Goal: Task Accomplishment & Management: Use online tool/utility

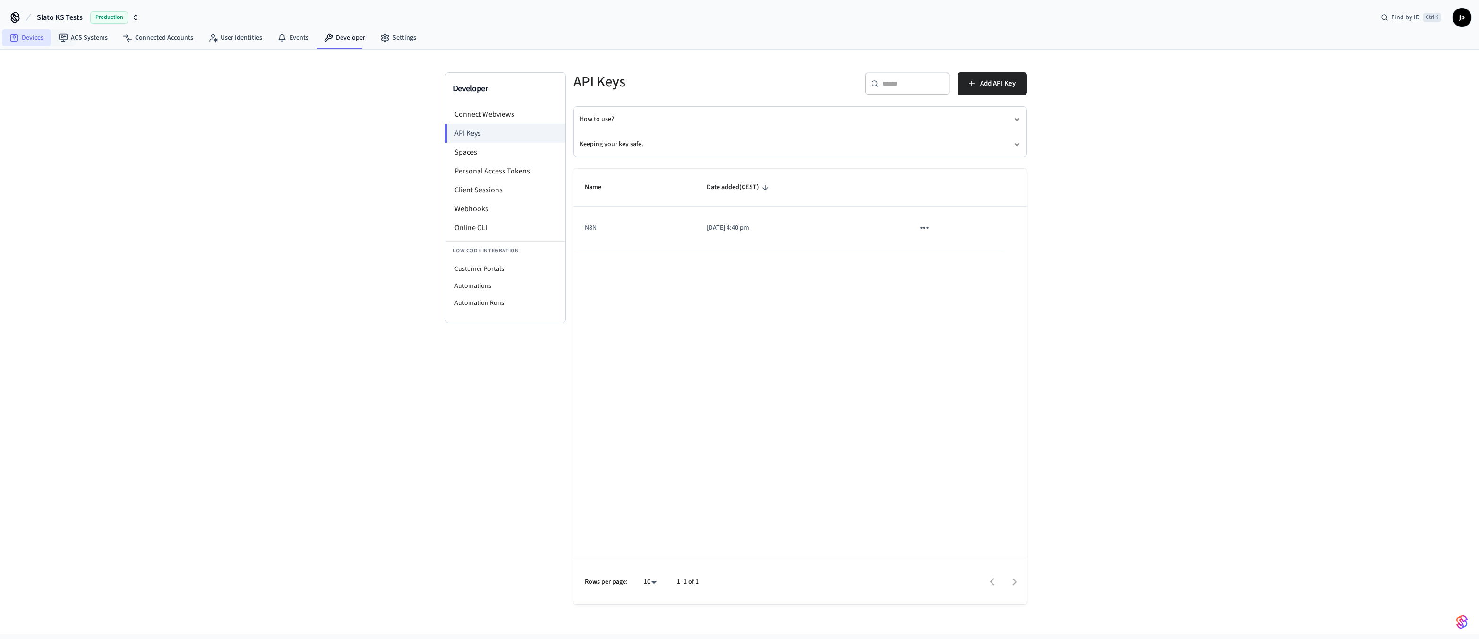
click at [39, 40] on link "Devices" at bounding box center [26, 37] width 49 height 17
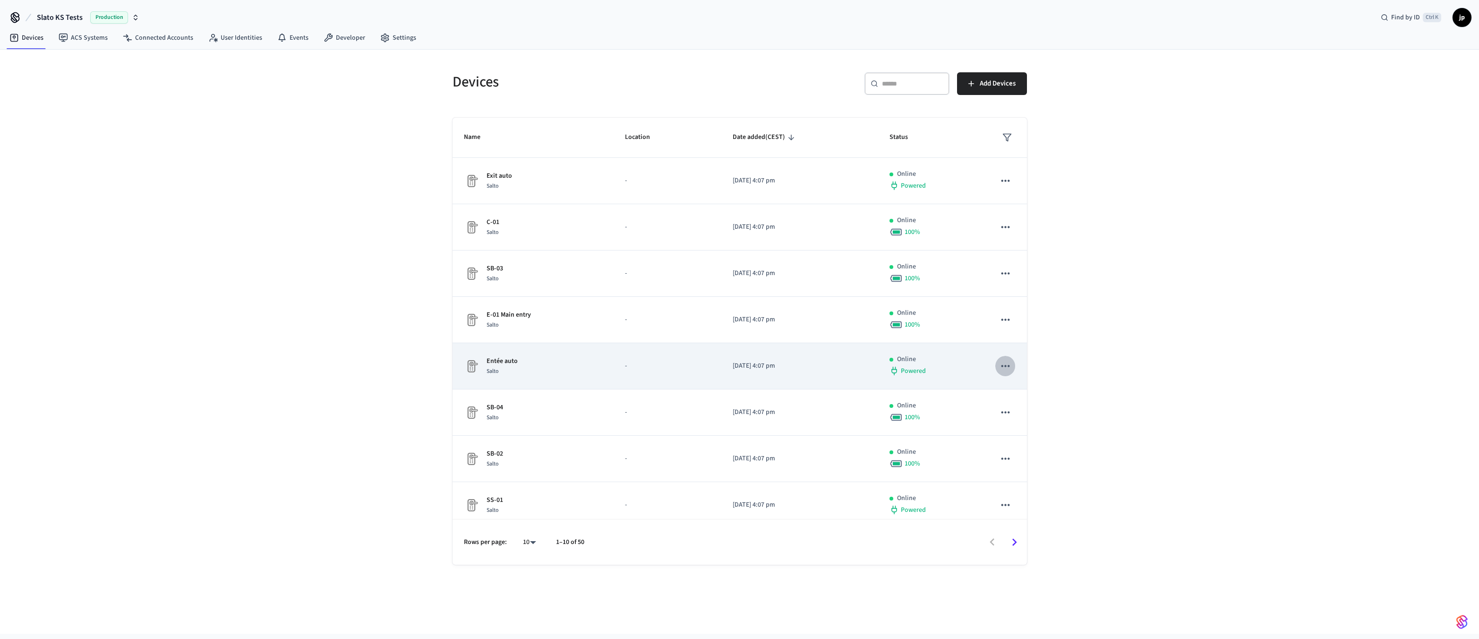
click at [999, 364] on icon "sticky table" at bounding box center [1005, 365] width 12 height 12
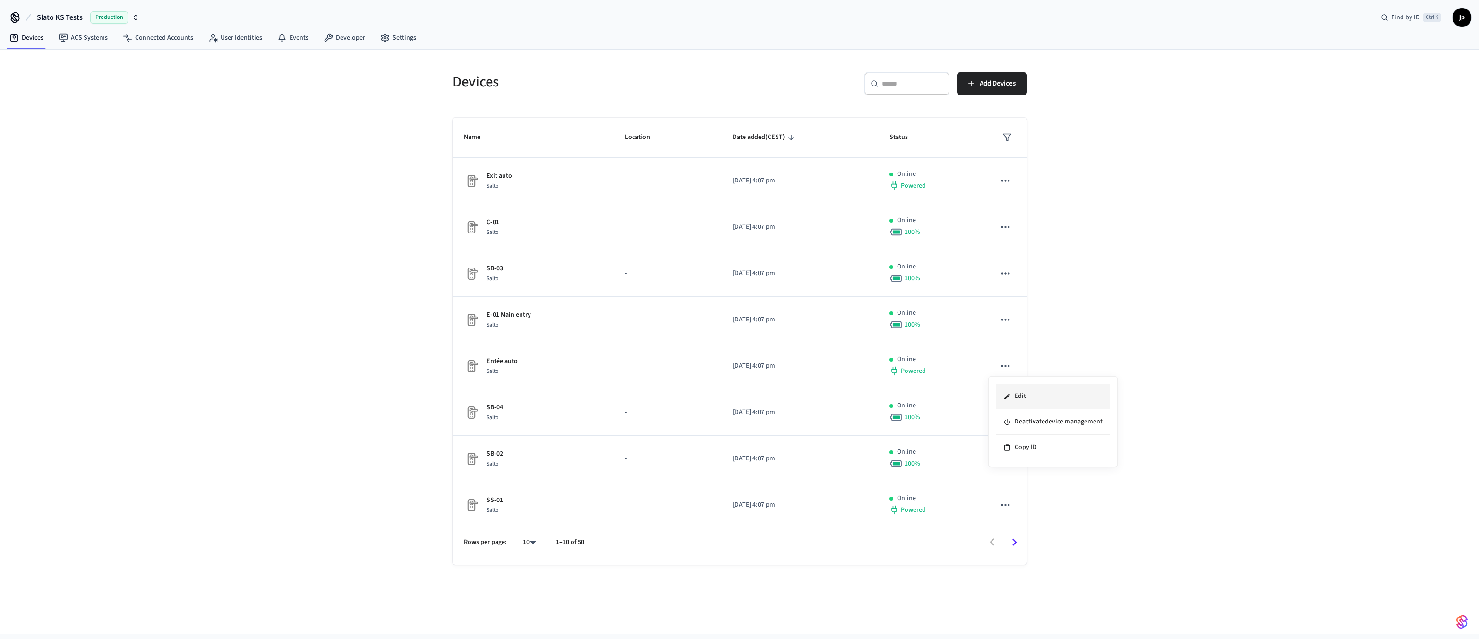
click at [1018, 395] on li "Edit" at bounding box center [1053, 397] width 114 height 26
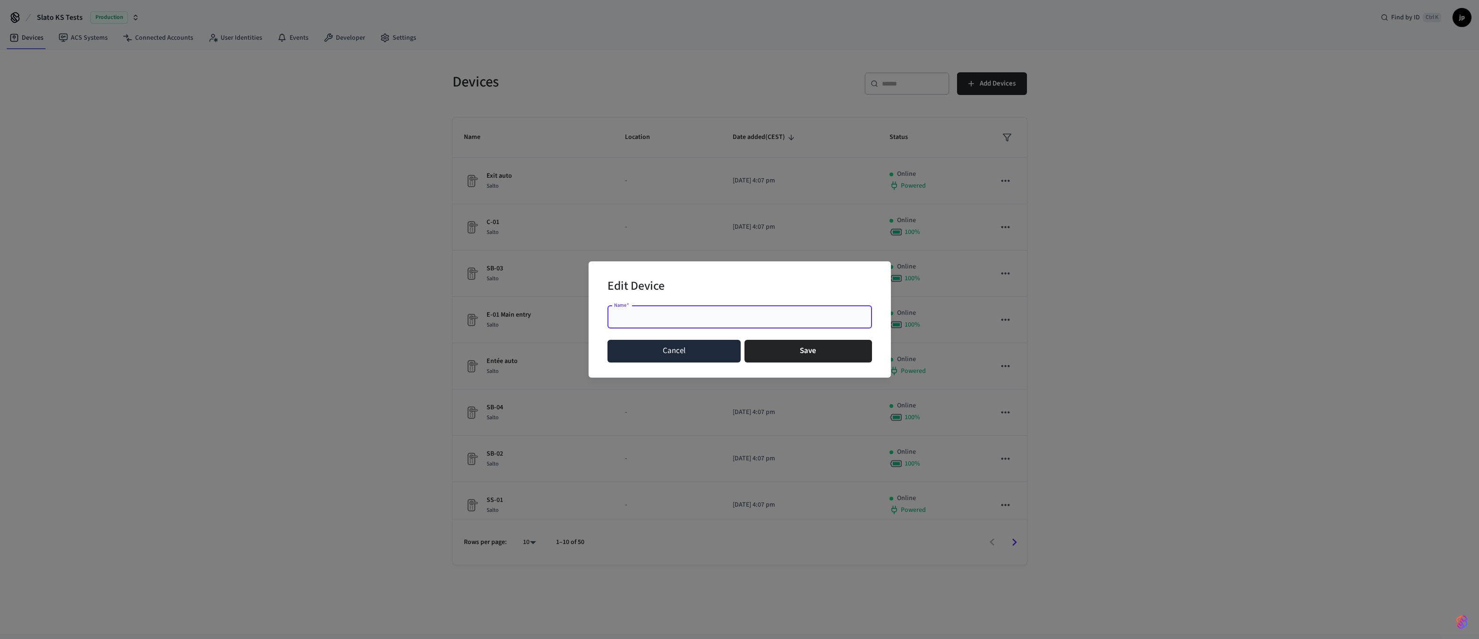
click at [665, 349] on button "Cancel" at bounding box center [674, 351] width 134 height 23
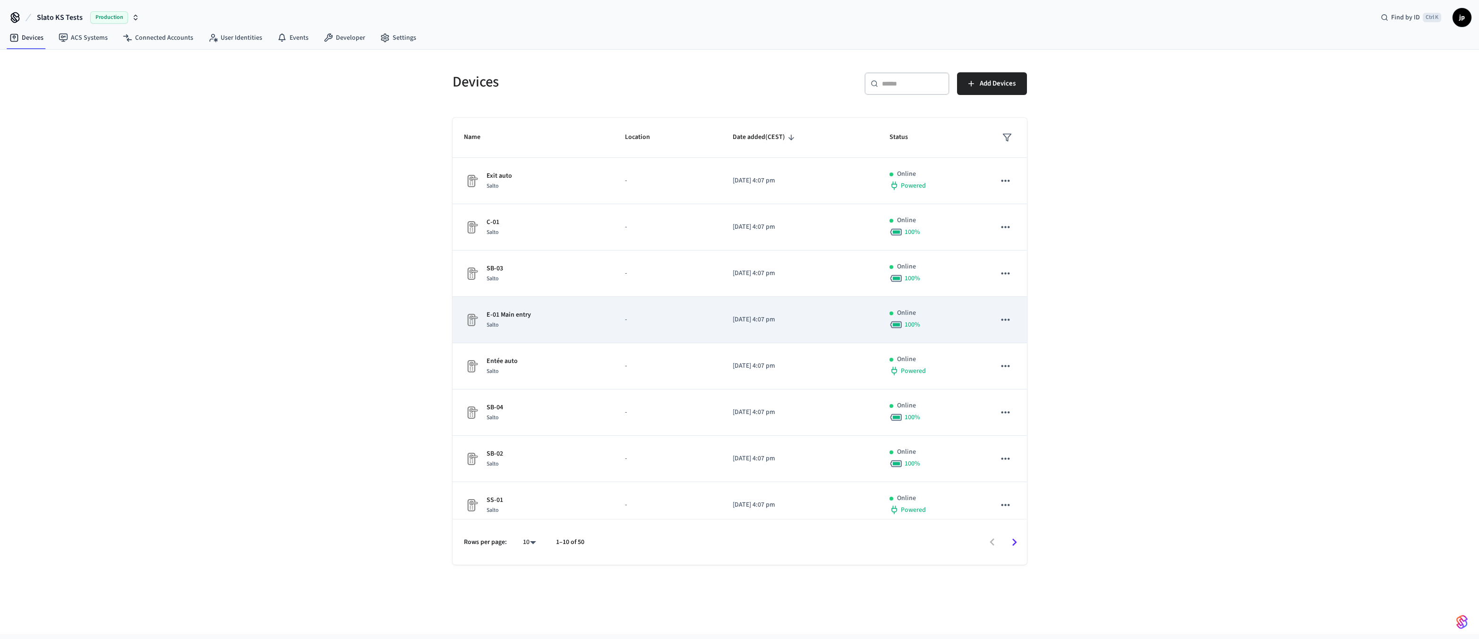
click at [503, 321] on div "Salto" at bounding box center [508, 325] width 44 height 10
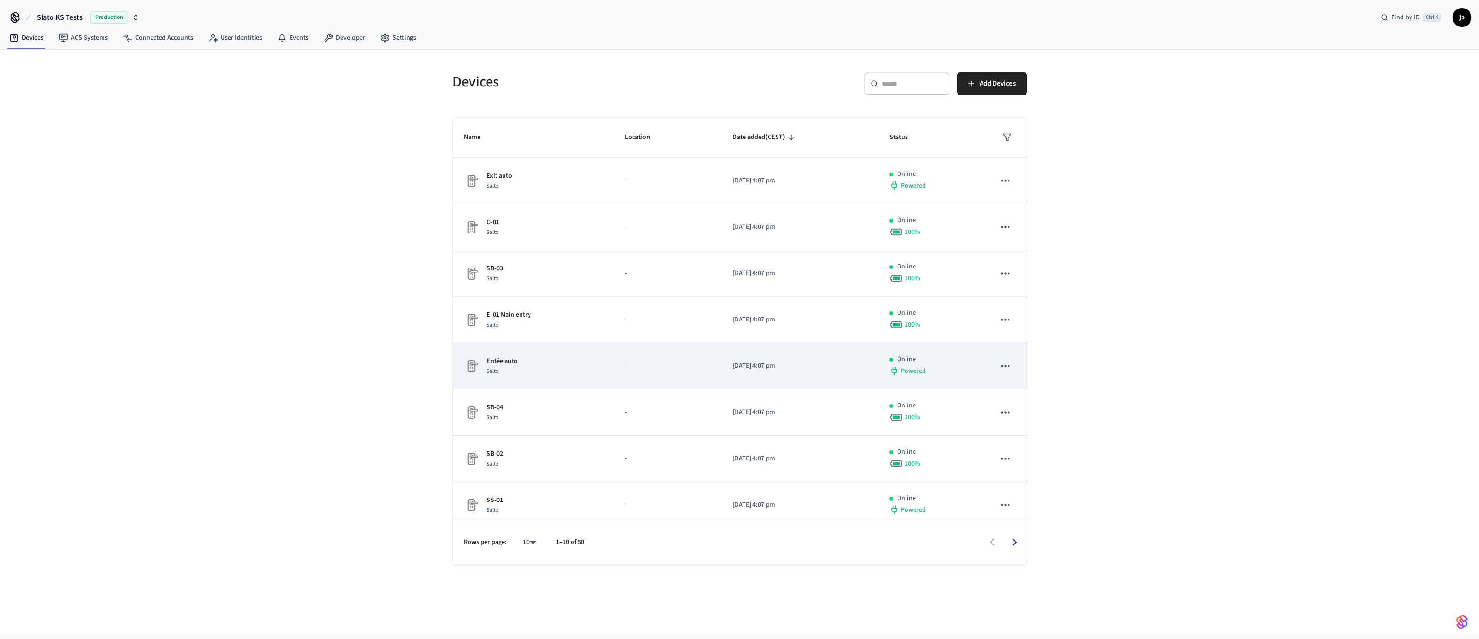
click at [506, 364] on p "Entée auto" at bounding box center [501, 361] width 31 height 10
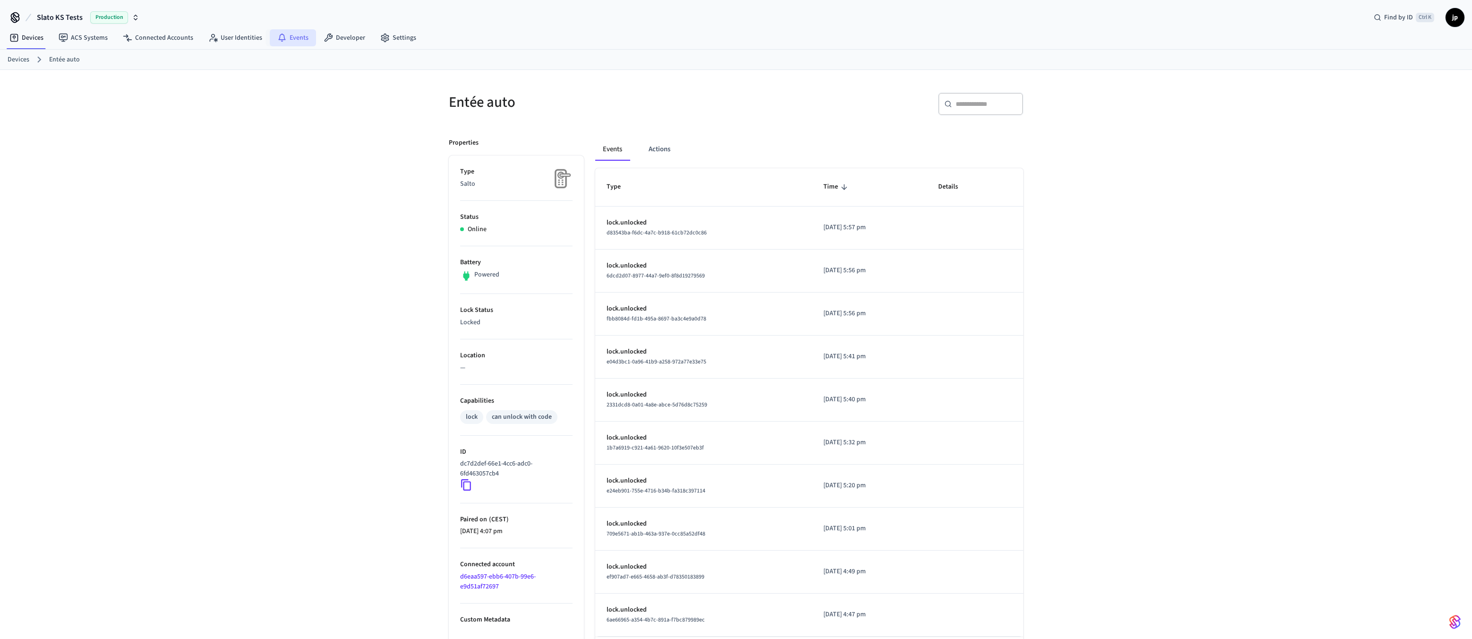
click at [288, 38] on link "Events" at bounding box center [293, 37] width 46 height 17
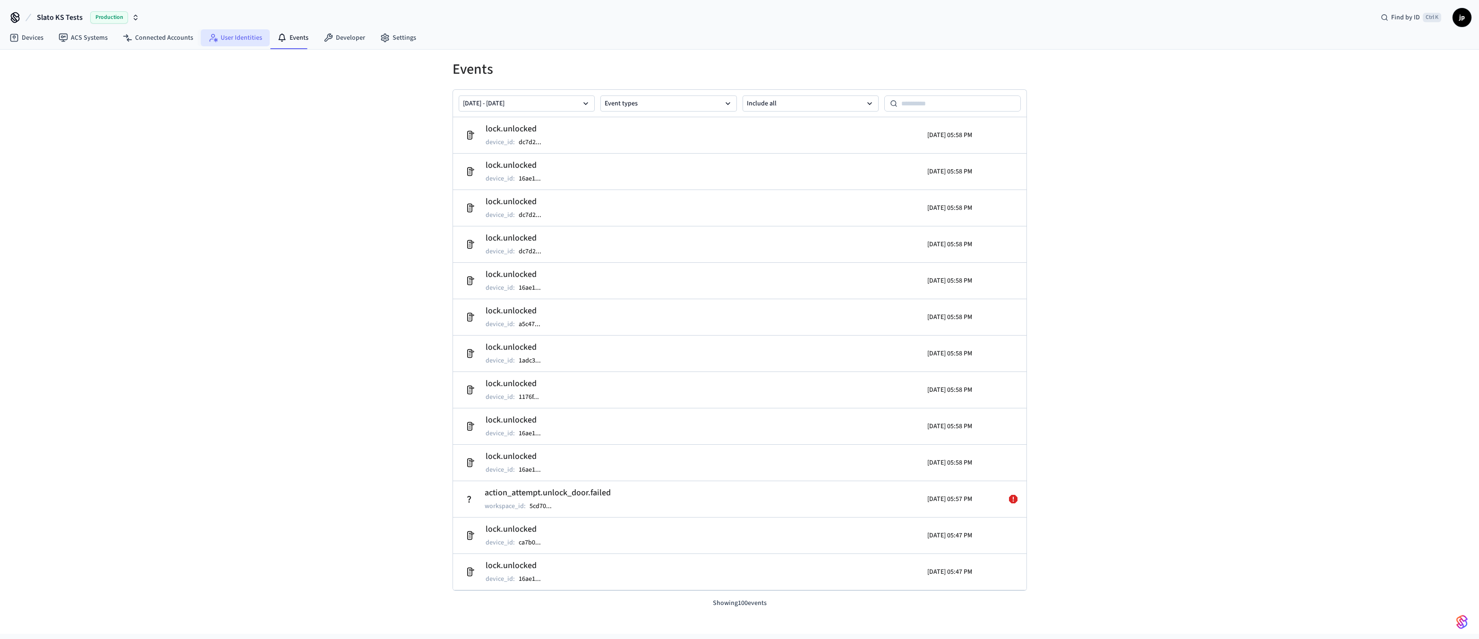
click at [237, 36] on link "User Identities" at bounding box center [235, 37] width 69 height 17
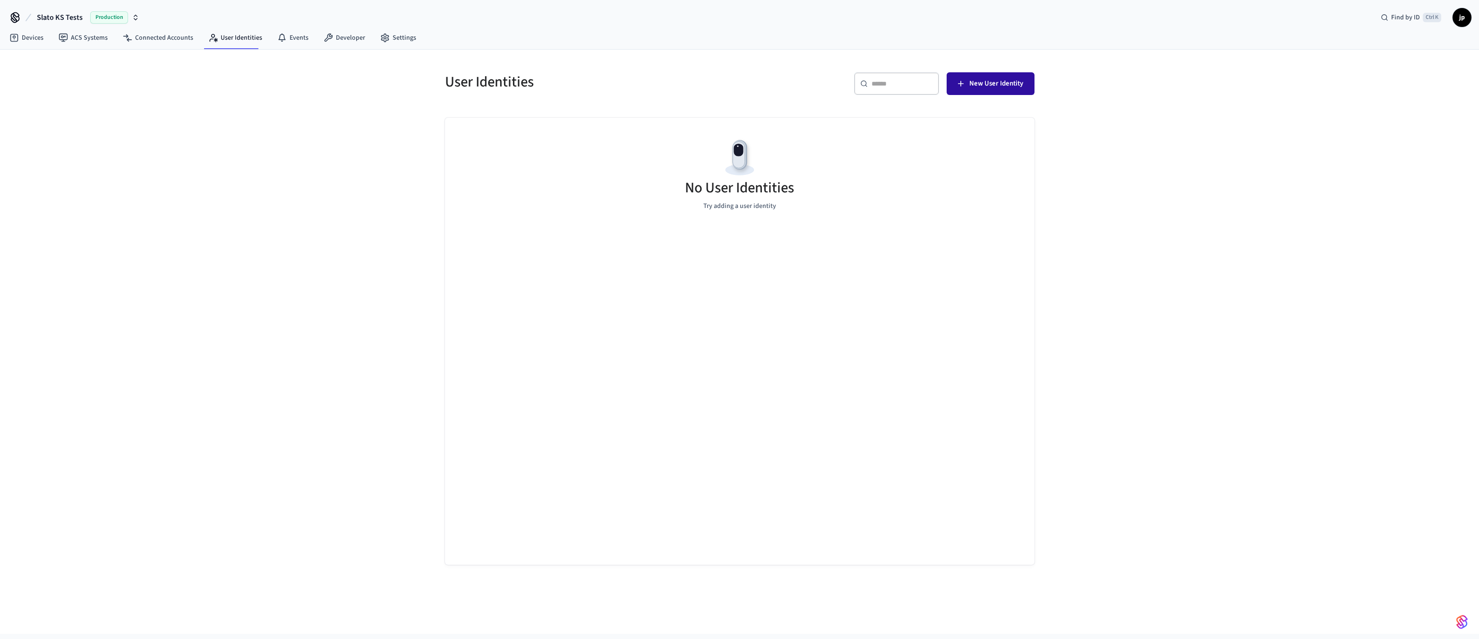
click at [1008, 83] on span "New User Identity" at bounding box center [996, 83] width 54 height 12
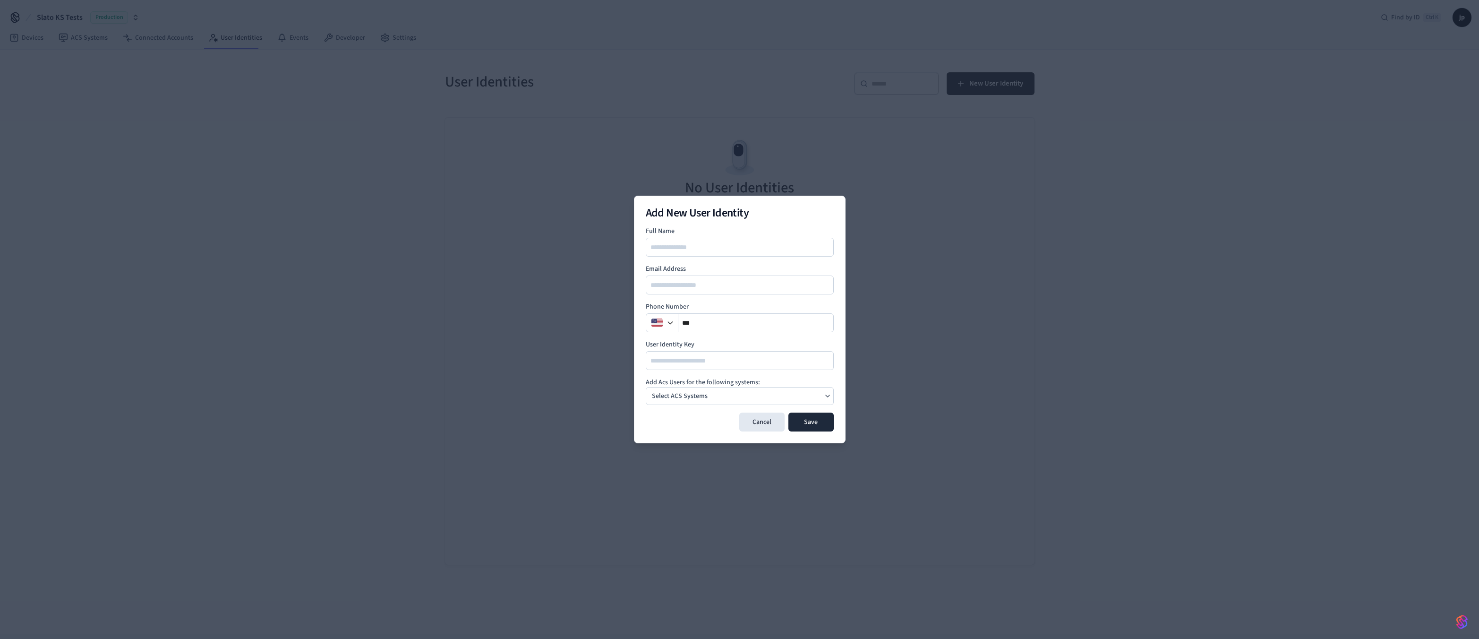
click at [672, 397] on p "Select ACS Systems" at bounding box center [680, 396] width 56 height 10
click at [687, 395] on p "Select ACS Systems" at bounding box center [680, 396] width 56 height 10
click at [692, 419] on p "Downtown Studio" at bounding box center [698, 415] width 52 height 9
click at [668, 211] on h2 "Add New User Identity" at bounding box center [740, 212] width 188 height 11
click at [761, 419] on button "Cancel" at bounding box center [761, 421] width 45 height 19
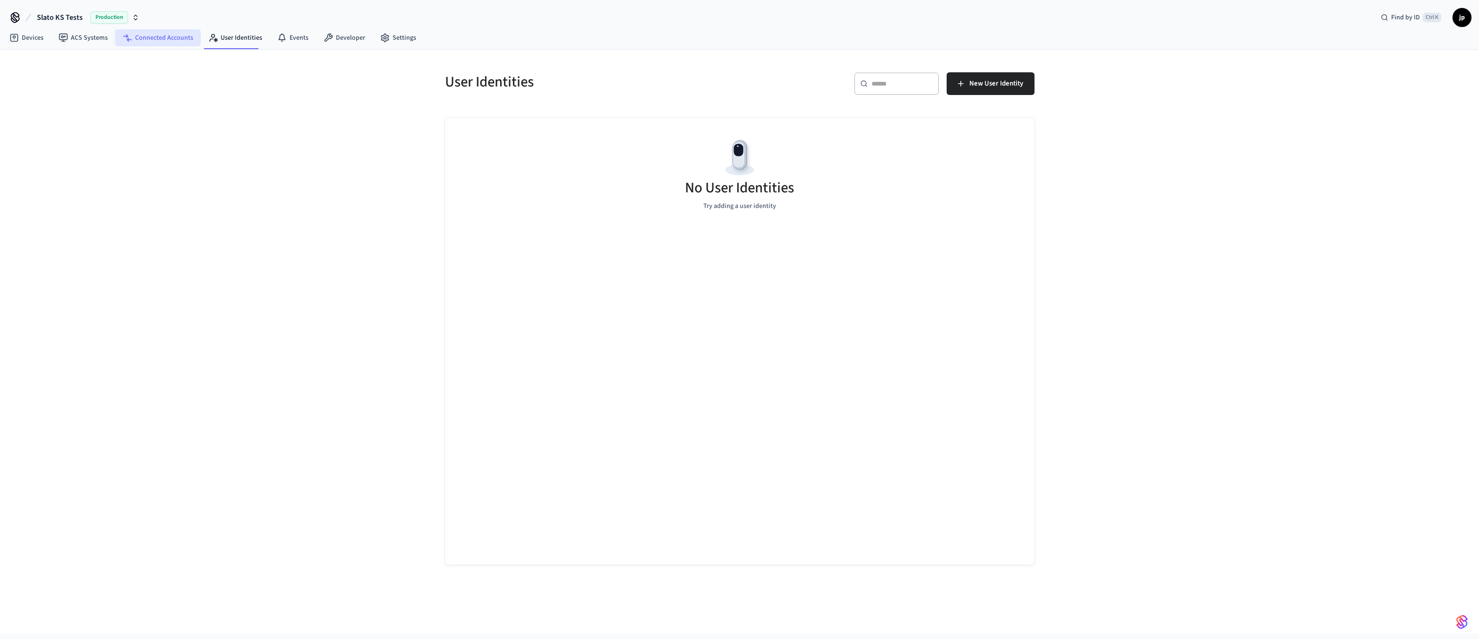
click at [169, 40] on link "Connected Accounts" at bounding box center [157, 37] width 85 height 17
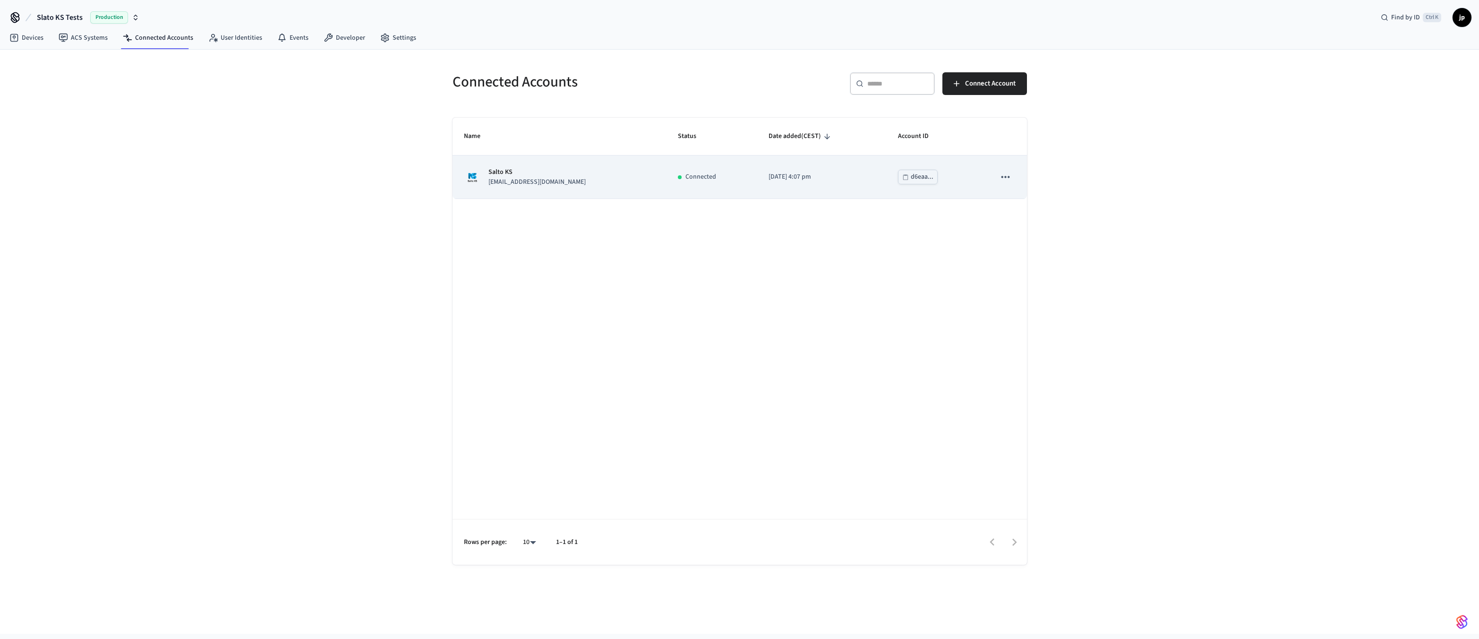
click at [520, 175] on p "Salto KS" at bounding box center [536, 172] width 97 height 10
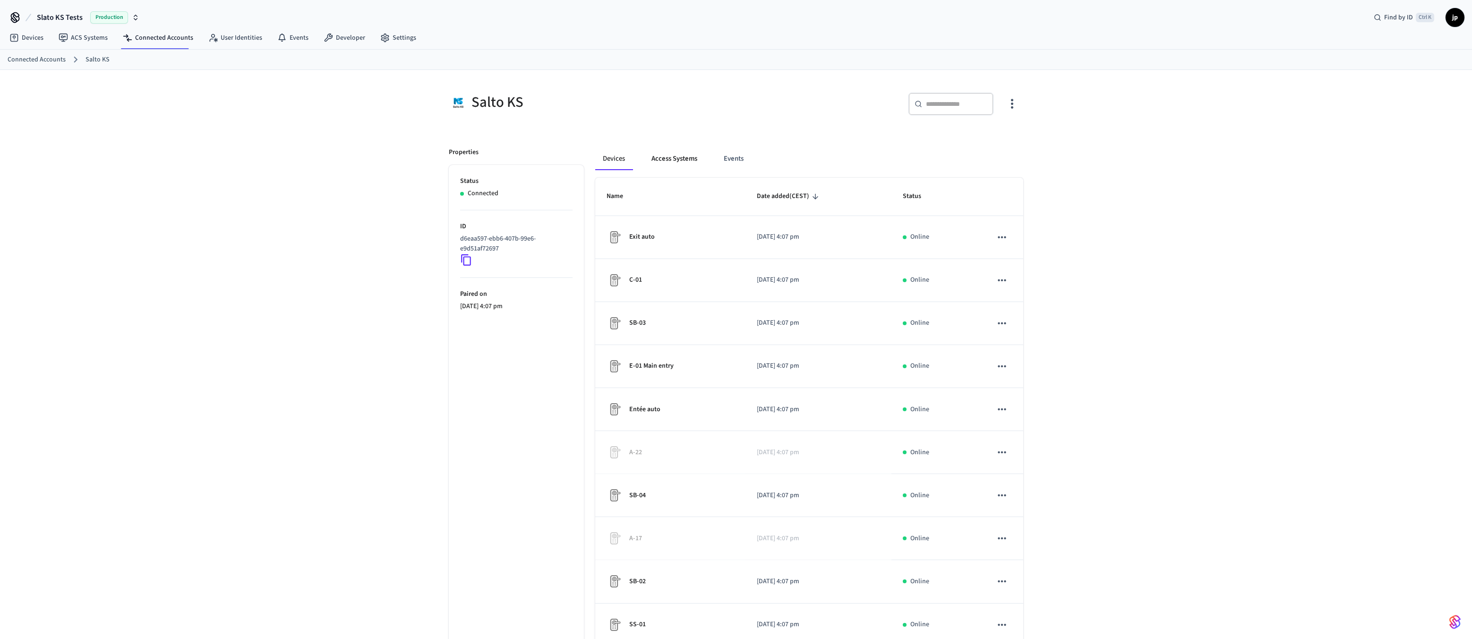
click at [677, 162] on button "Access Systems" at bounding box center [674, 158] width 61 height 23
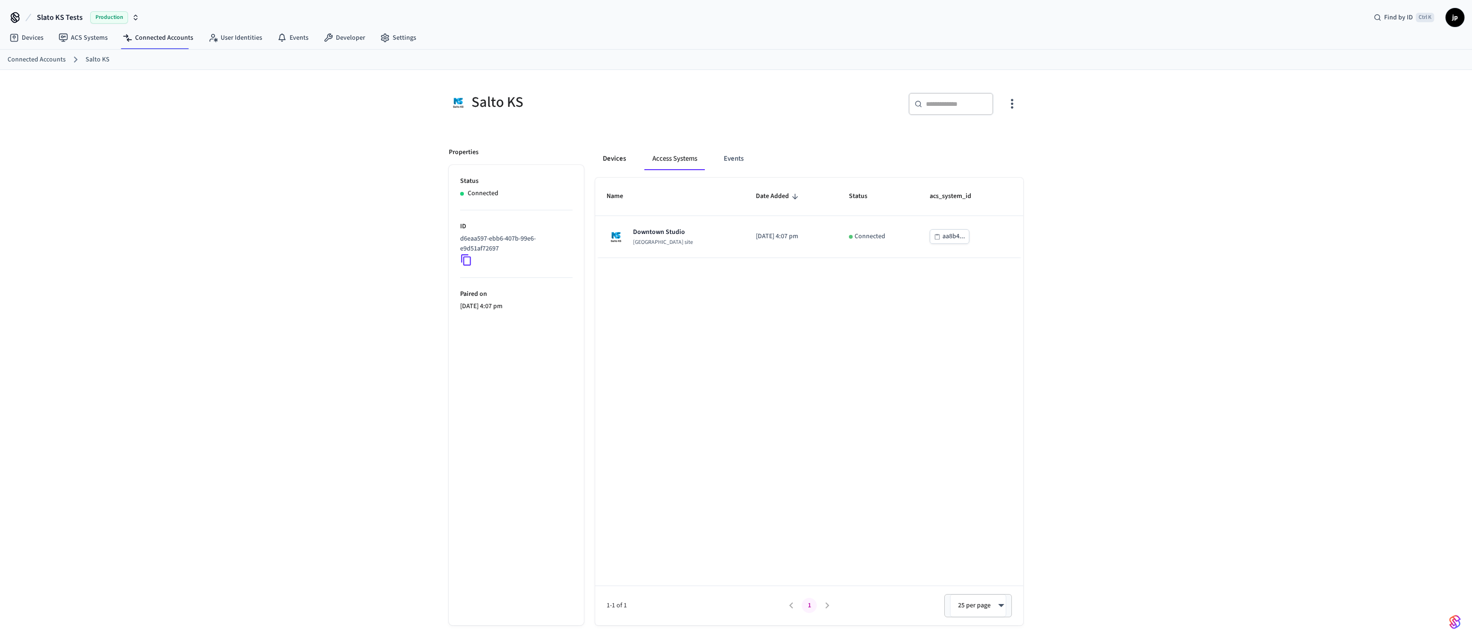
click at [622, 160] on button "Devices" at bounding box center [614, 158] width 38 height 23
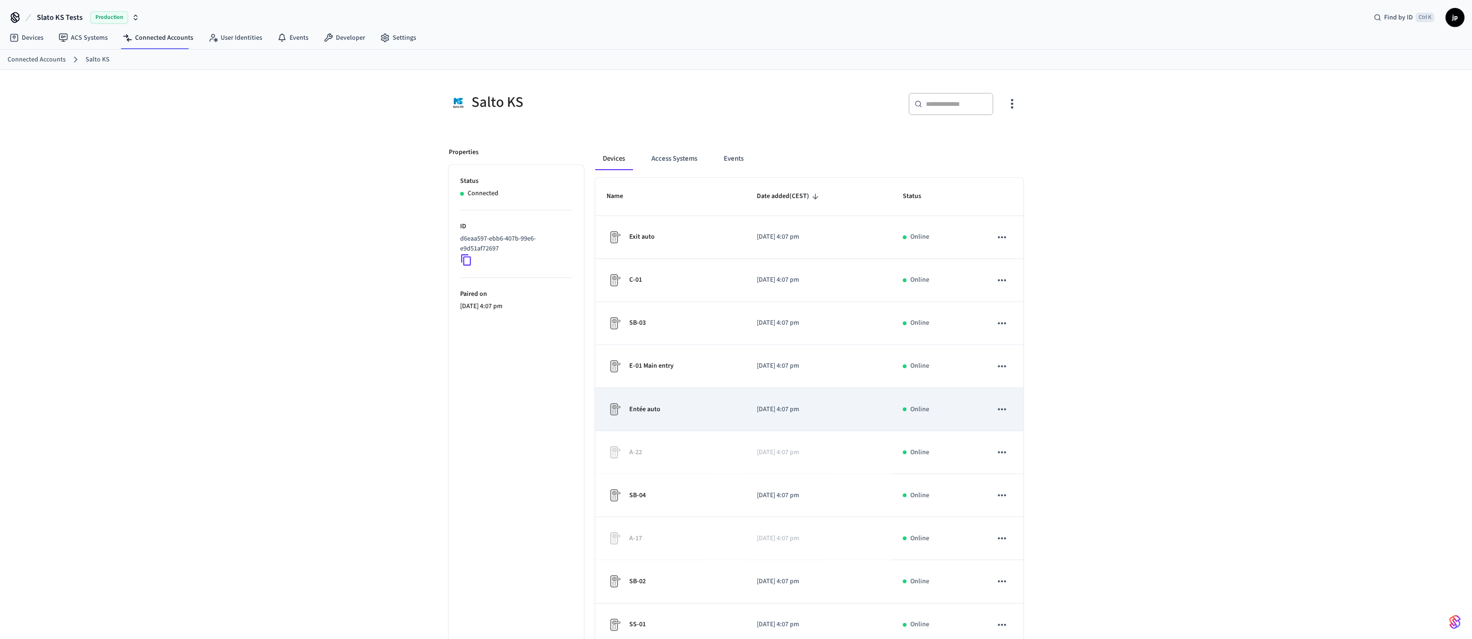
click at [996, 409] on icon "sticky table" at bounding box center [1002, 409] width 12 height 12
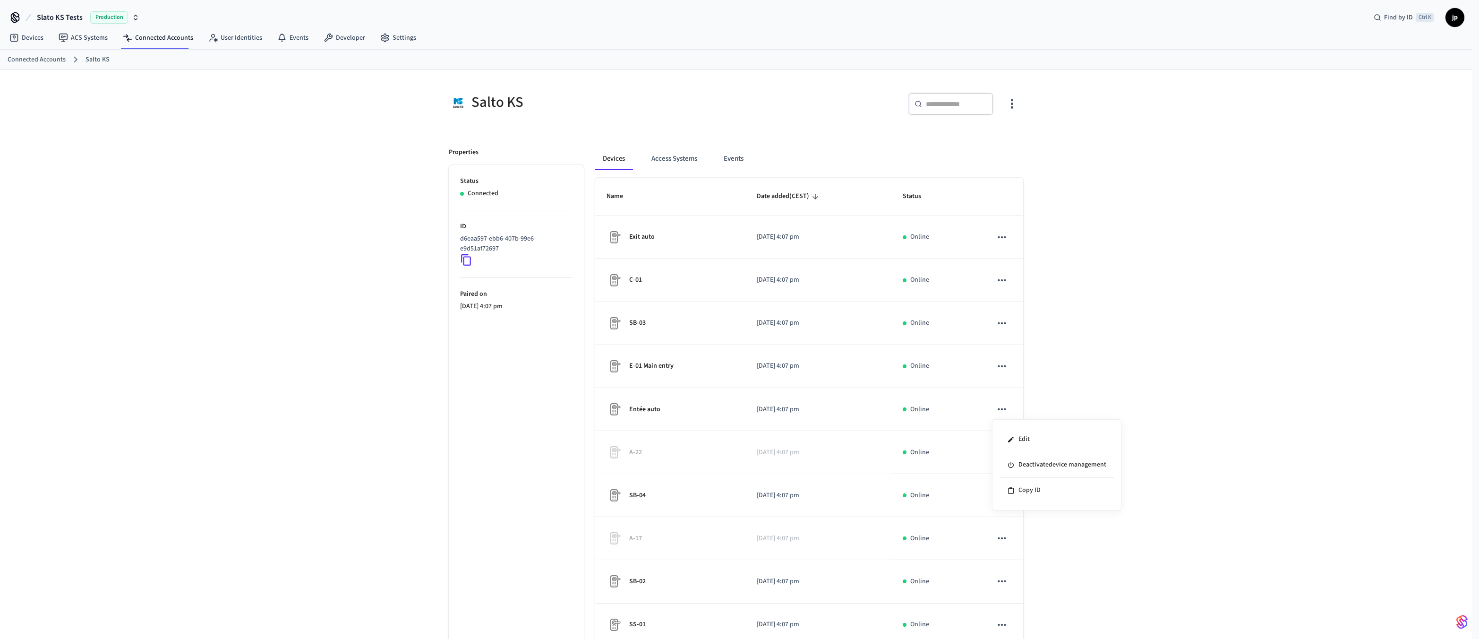
click at [1007, 408] on div at bounding box center [739, 319] width 1479 height 639
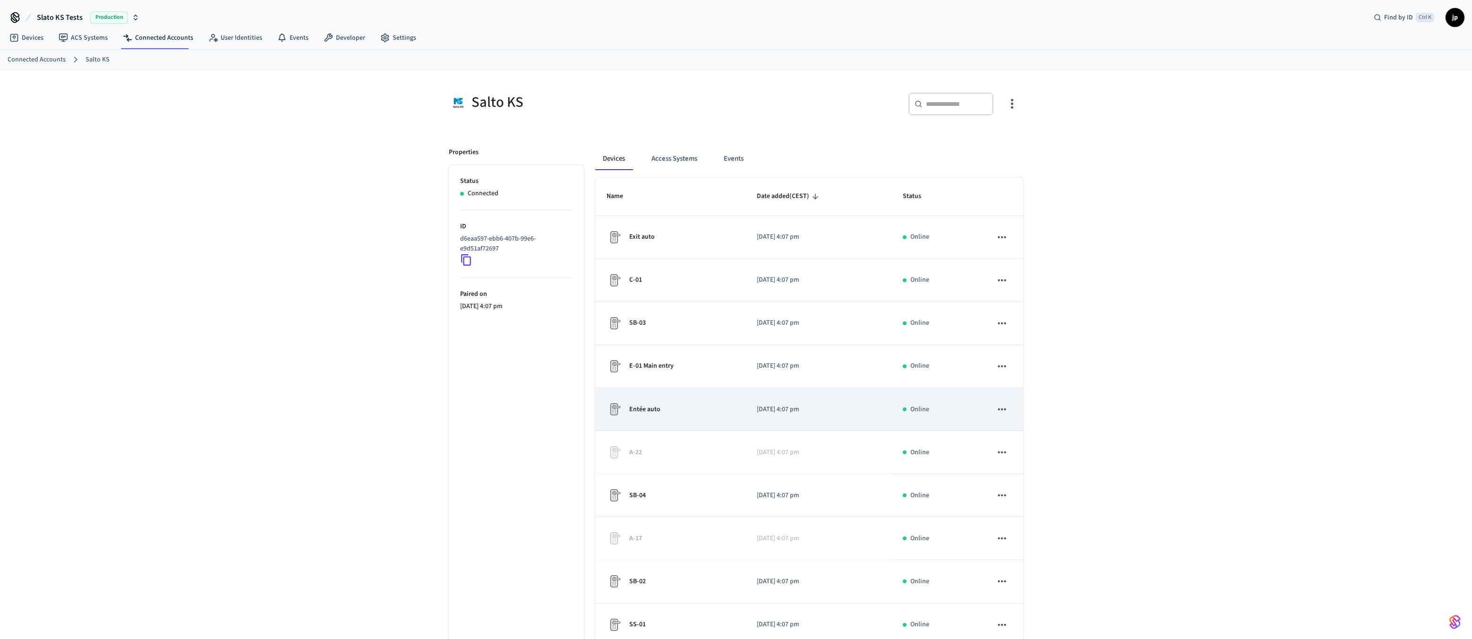
click at [637, 406] on p "Entée auto" at bounding box center [644, 409] width 31 height 10
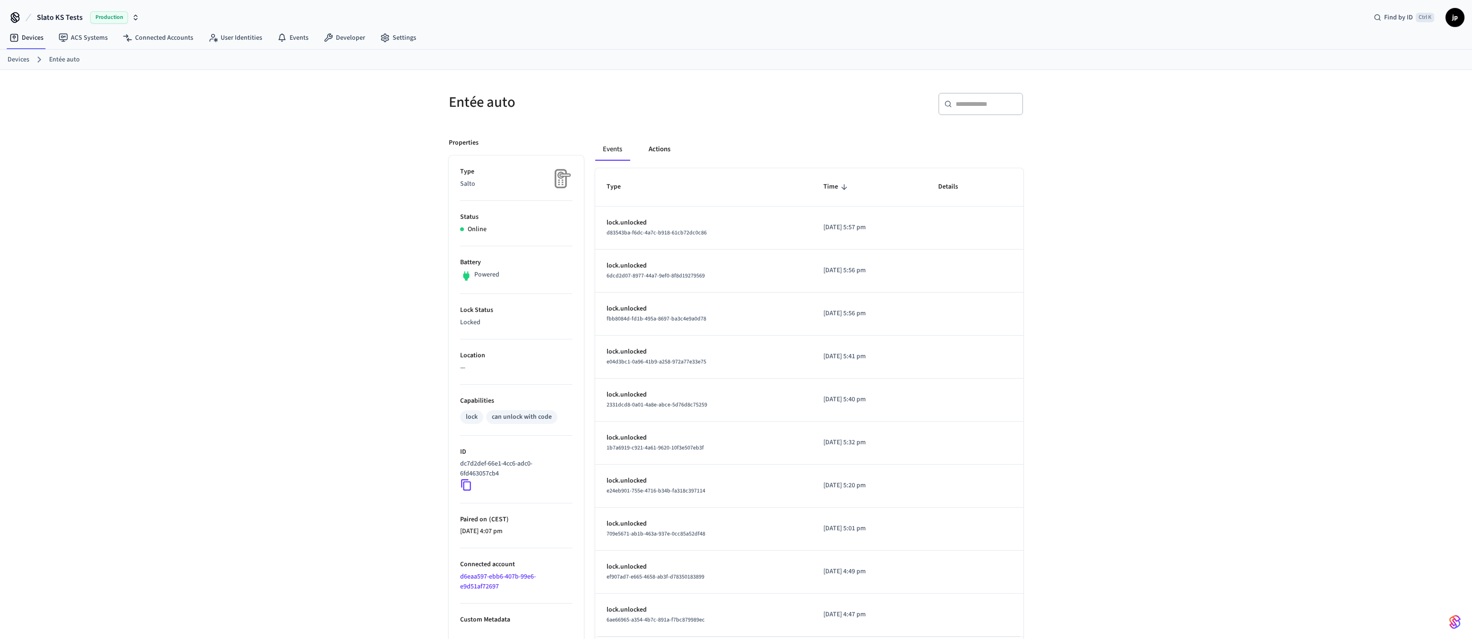
click at [656, 150] on button "Actions" at bounding box center [659, 149] width 37 height 23
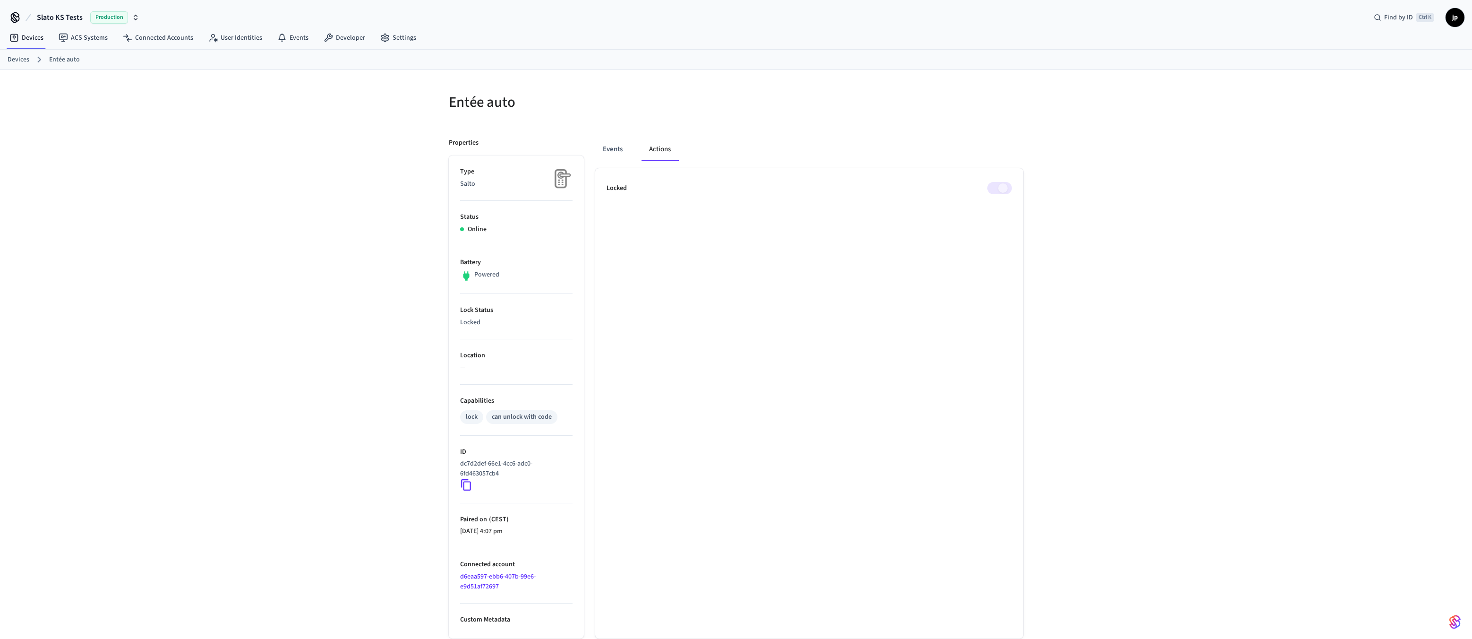
click at [619, 191] on p "Locked" at bounding box center [616, 188] width 20 height 10
click at [1003, 188] on span at bounding box center [999, 188] width 25 height 12
click at [606, 148] on button "Events" at bounding box center [612, 149] width 35 height 23
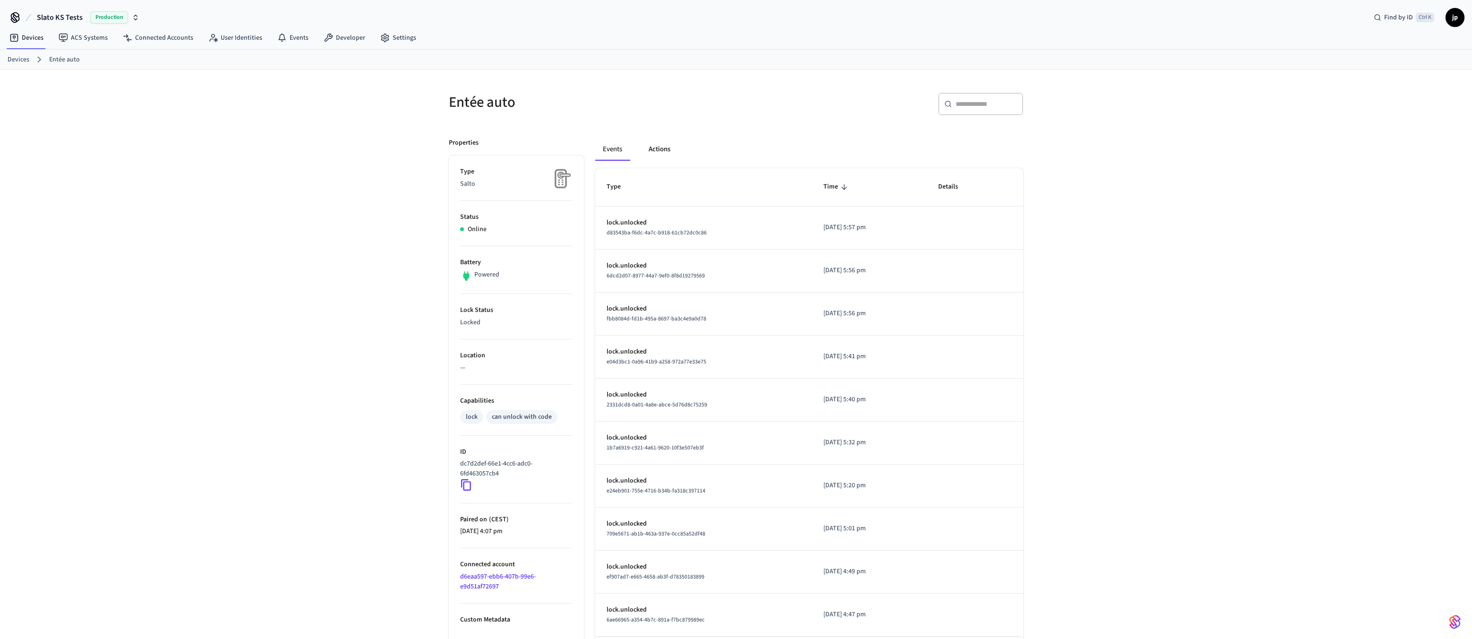
click at [662, 147] on button "Actions" at bounding box center [659, 149] width 37 height 23
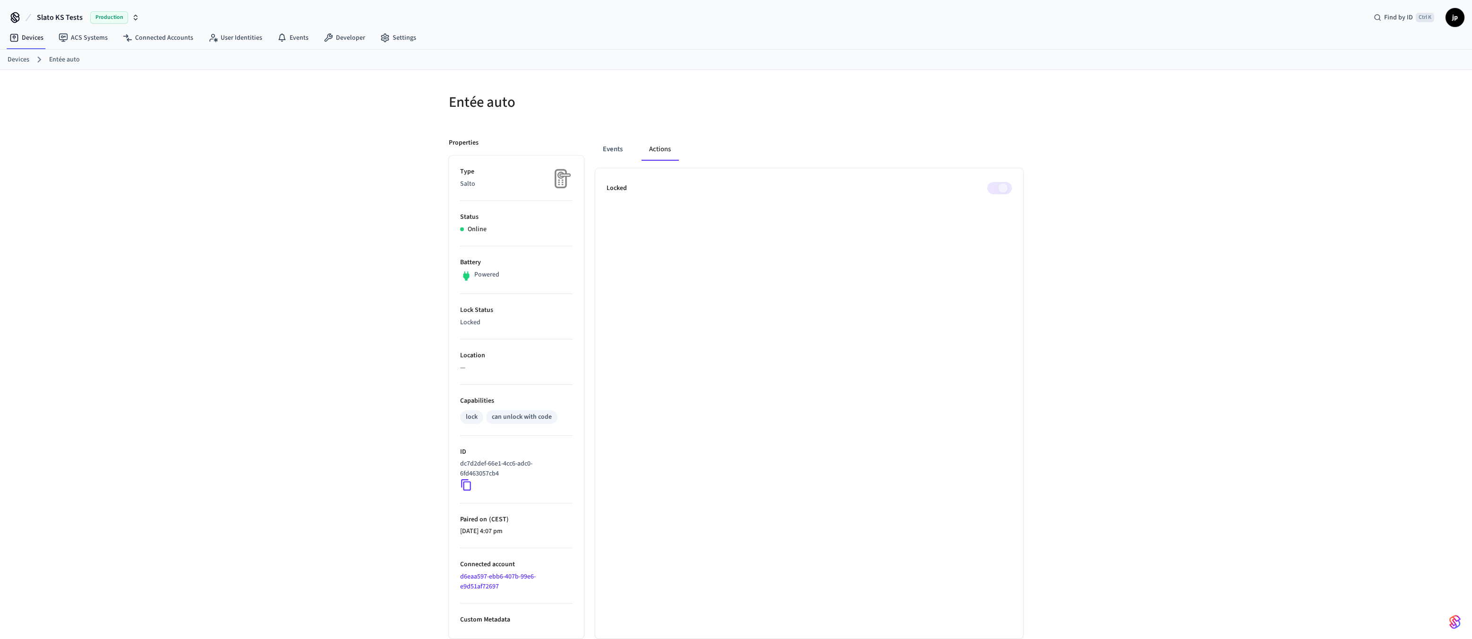
click at [662, 147] on button "Actions" at bounding box center [659, 149] width 37 height 23
click at [618, 147] on button "Events" at bounding box center [612, 149] width 35 height 23
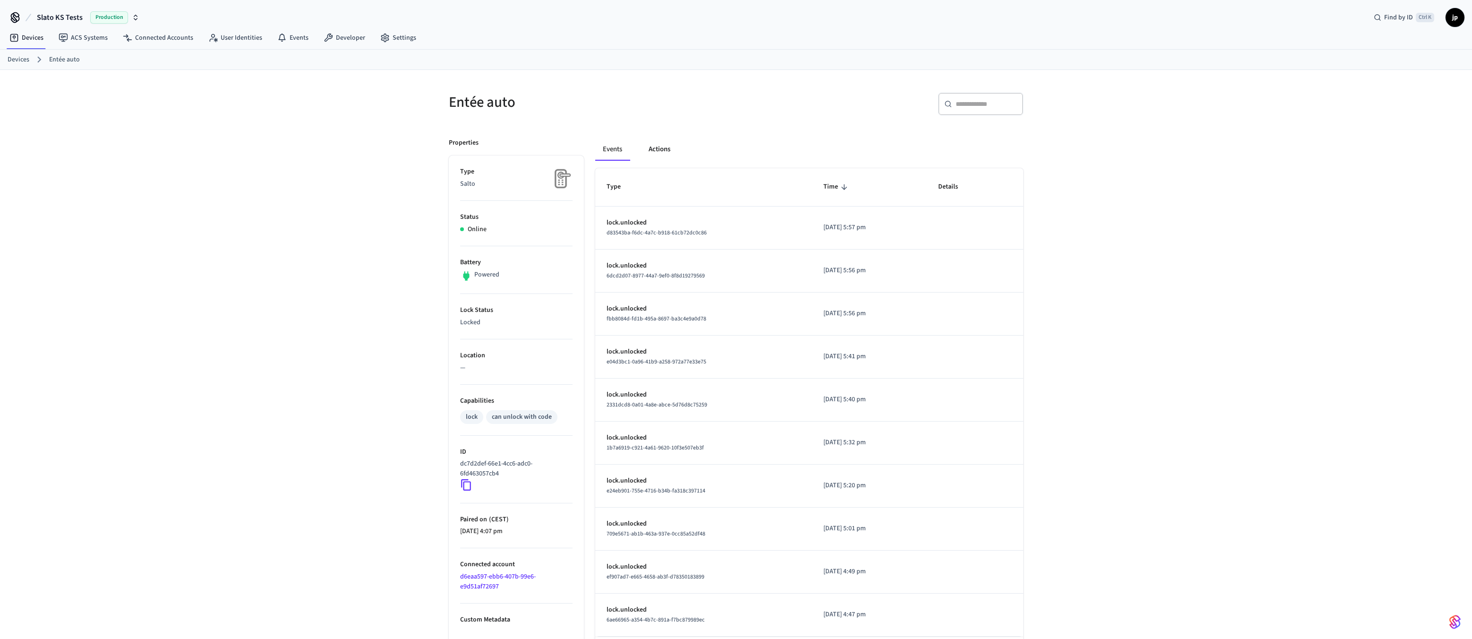
click at [657, 148] on button "Actions" at bounding box center [659, 149] width 37 height 23
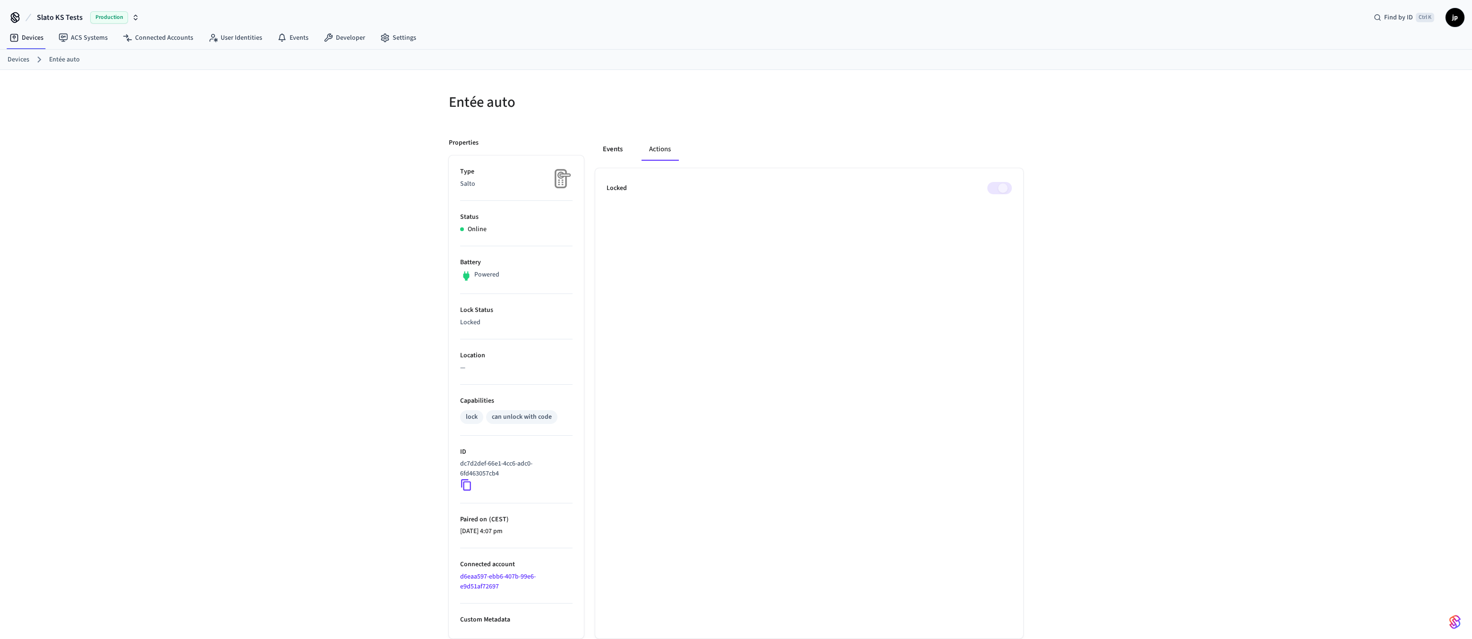
drag, startPoint x: 594, startPoint y: 150, endPoint x: 600, endPoint y: 150, distance: 6.2
click at [594, 150] on div "Events Actions Locked" at bounding box center [803, 383] width 439 height 512
click at [610, 150] on button "Events" at bounding box center [612, 149] width 35 height 23
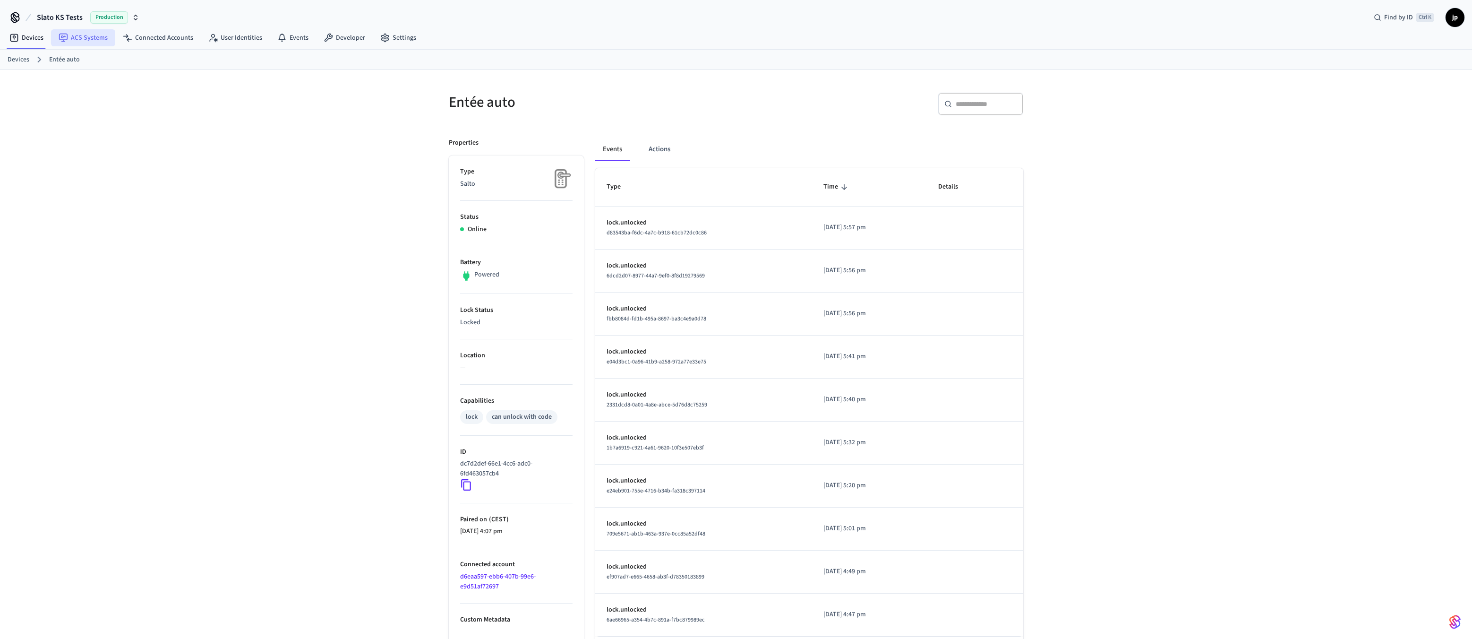
click at [81, 36] on link "ACS Systems" at bounding box center [83, 37] width 64 height 17
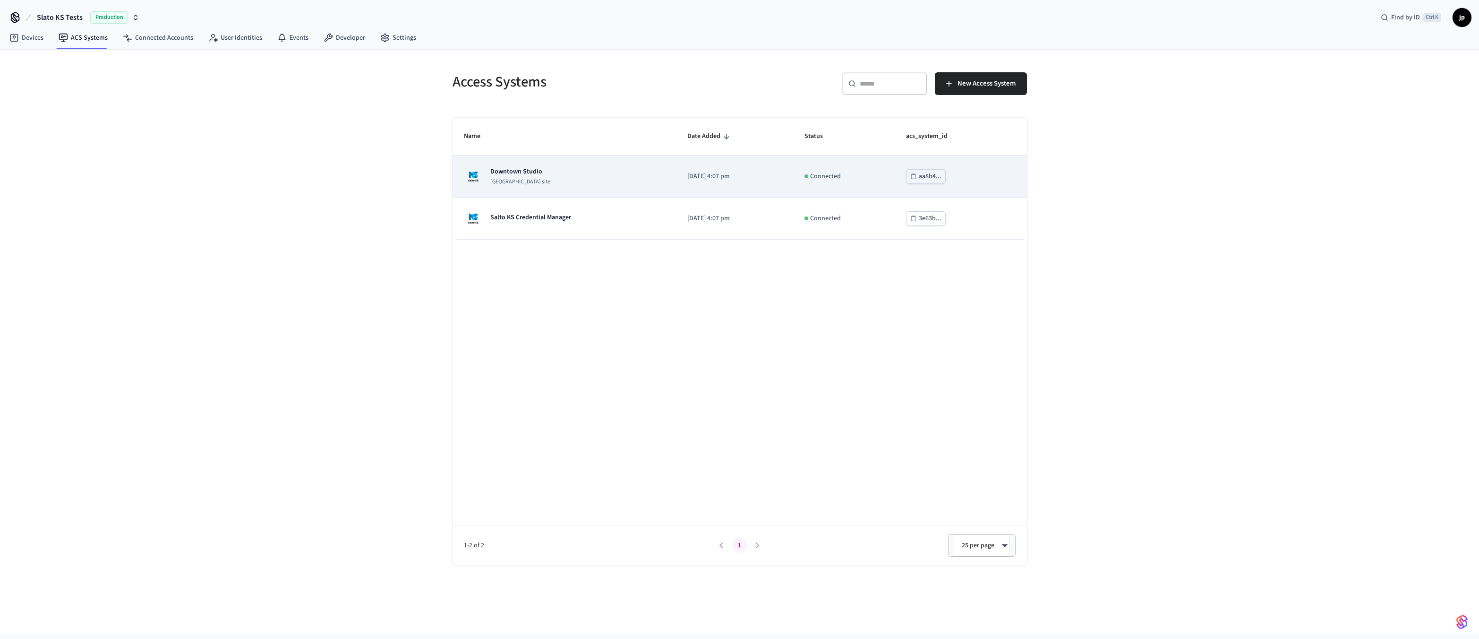
click at [512, 177] on div "Downtown Studio [GEOGRAPHIC_DATA] site" at bounding box center [520, 176] width 60 height 19
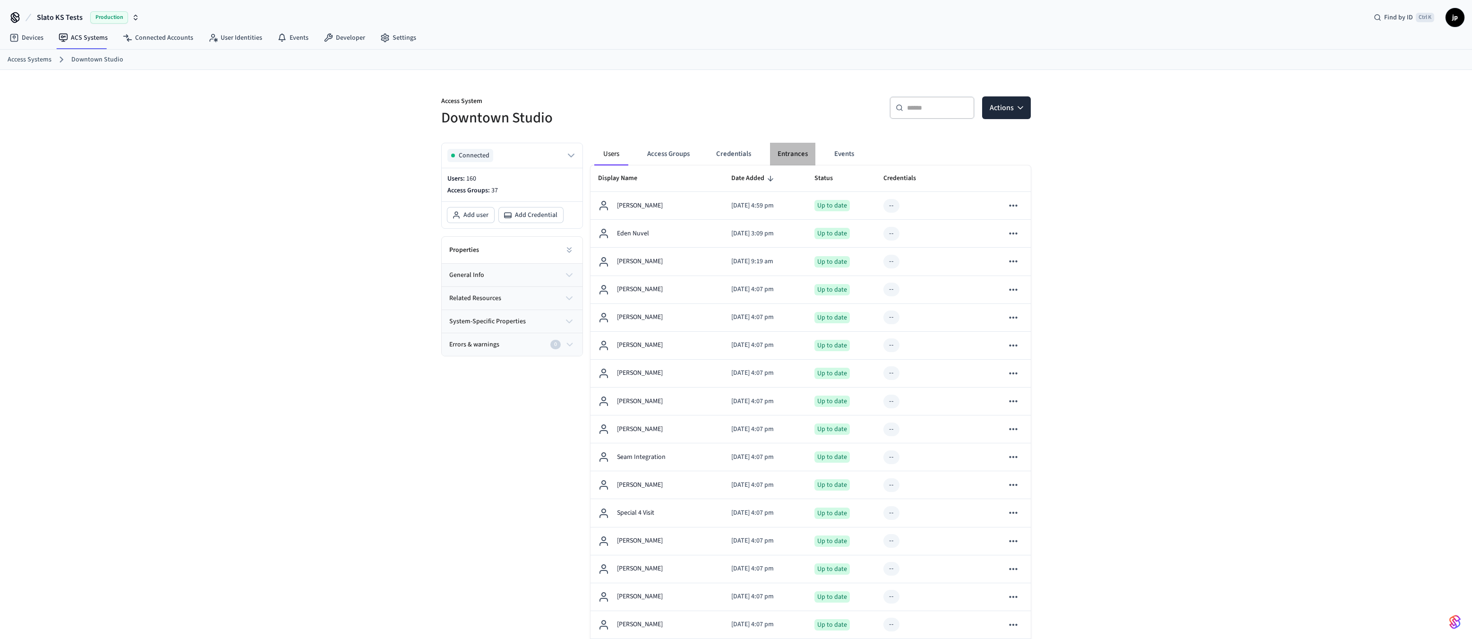
click at [799, 152] on button "Entrances" at bounding box center [792, 154] width 45 height 23
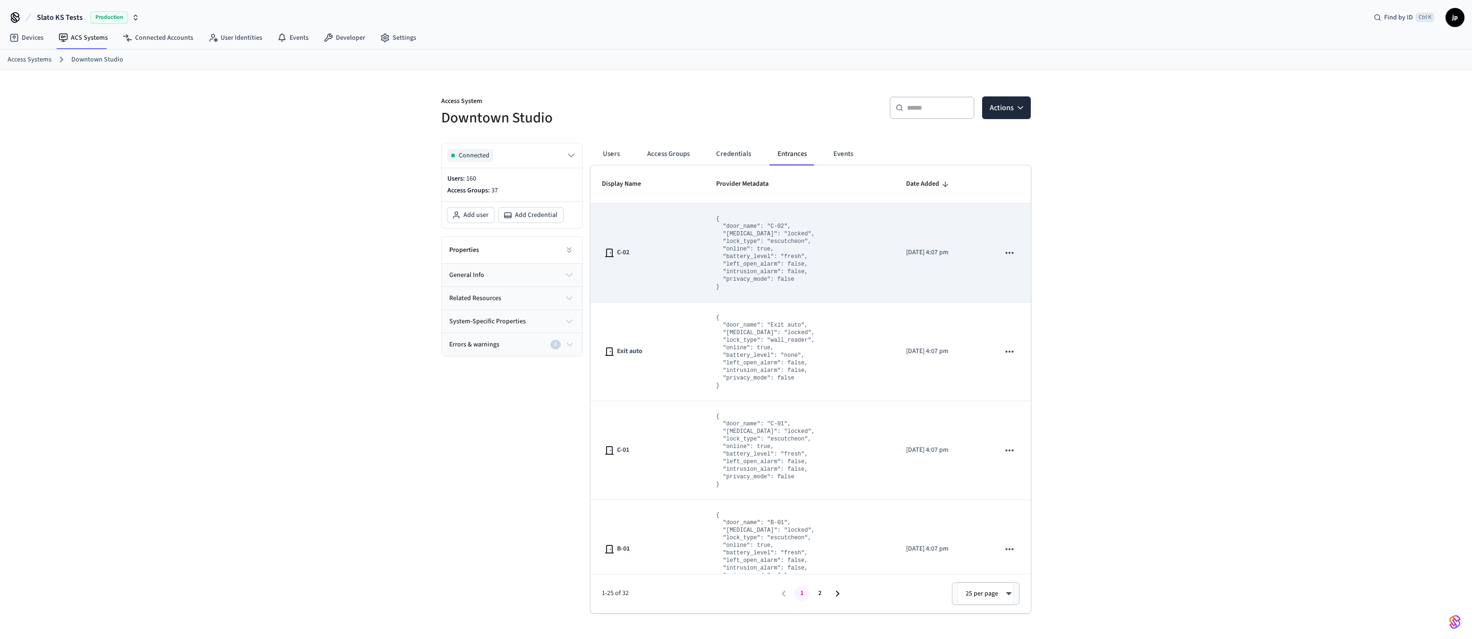
click at [754, 247] on pre "{ "door_name": "C-02", "[MEDICAL_DATA]": "locked", "lock_type": "escutcheon", "…" at bounding box center [765, 253] width 99 height 76
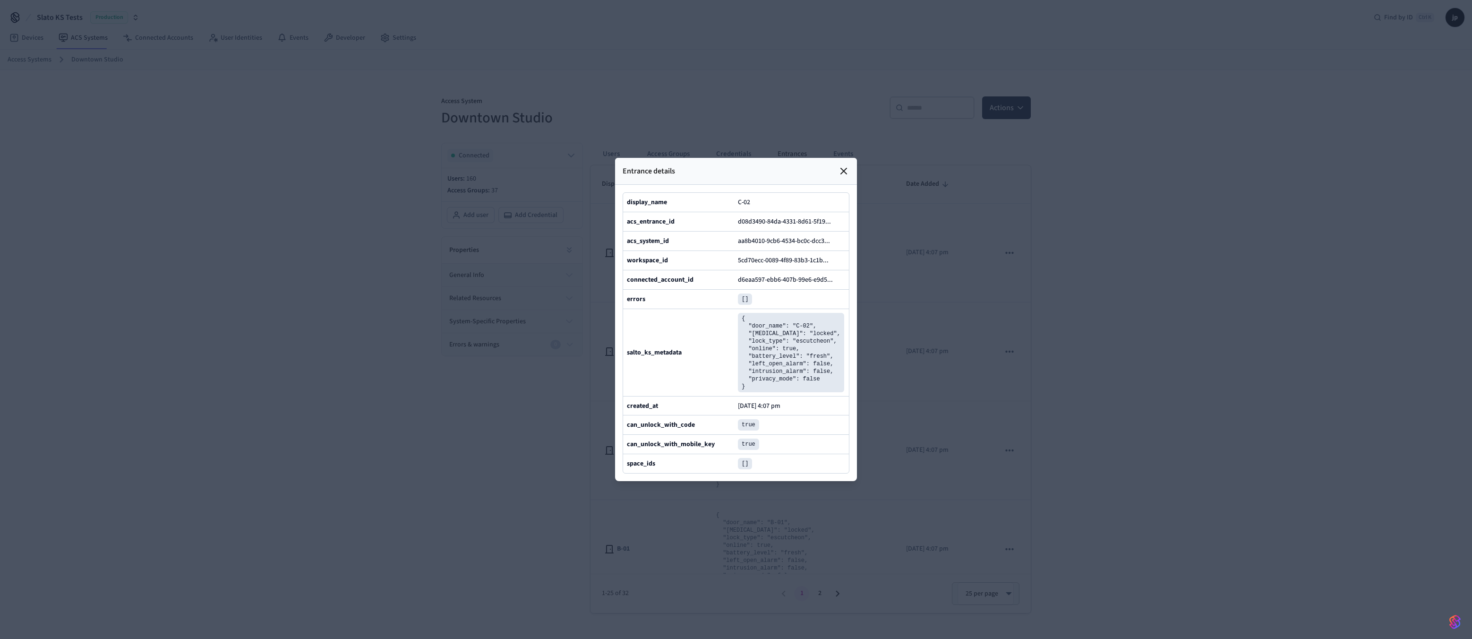
click at [842, 165] on icon at bounding box center [843, 170] width 11 height 11
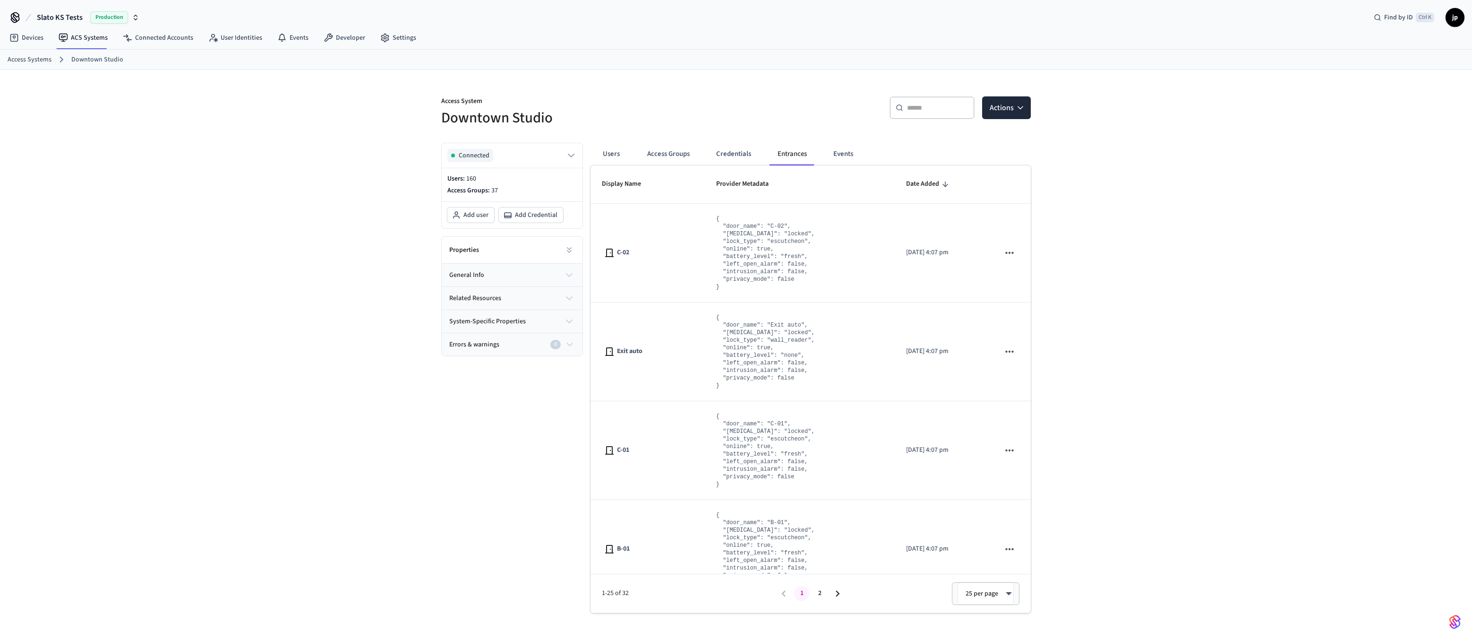
click at [562, 277] on button "general info" at bounding box center [512, 275] width 141 height 23
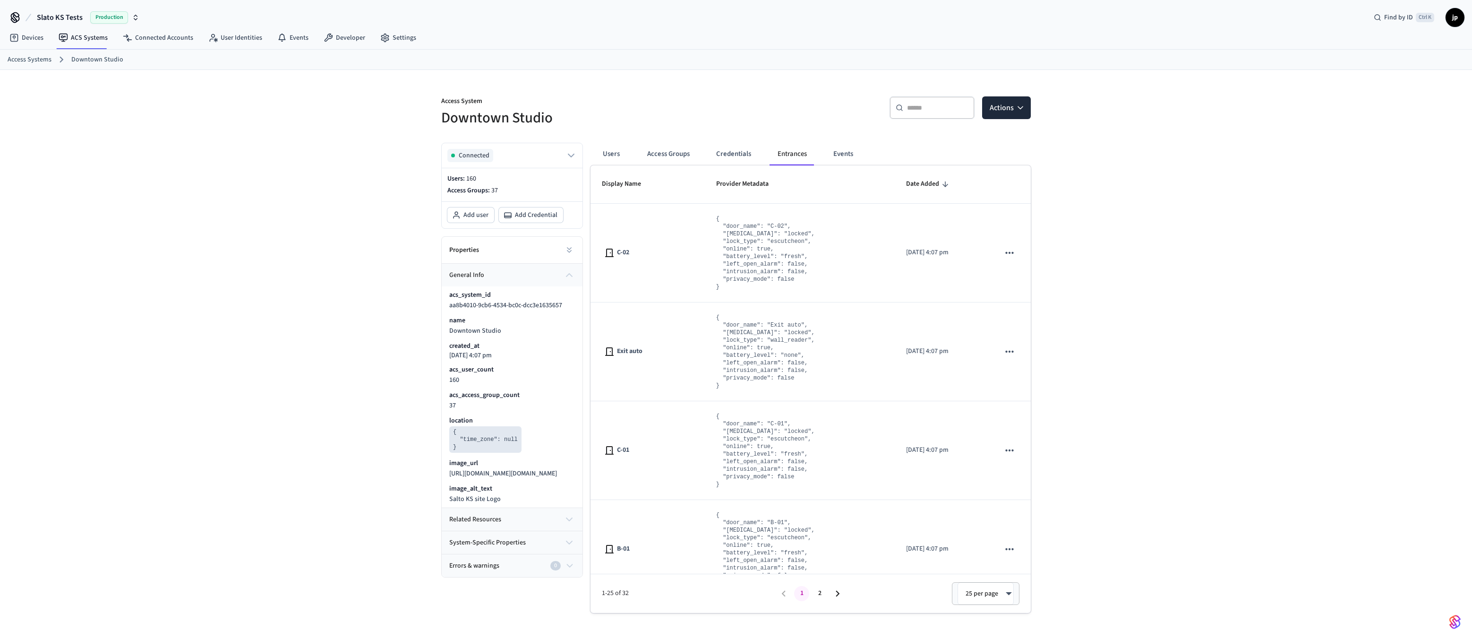
click at [563, 275] on button "general info" at bounding box center [512, 275] width 141 height 23
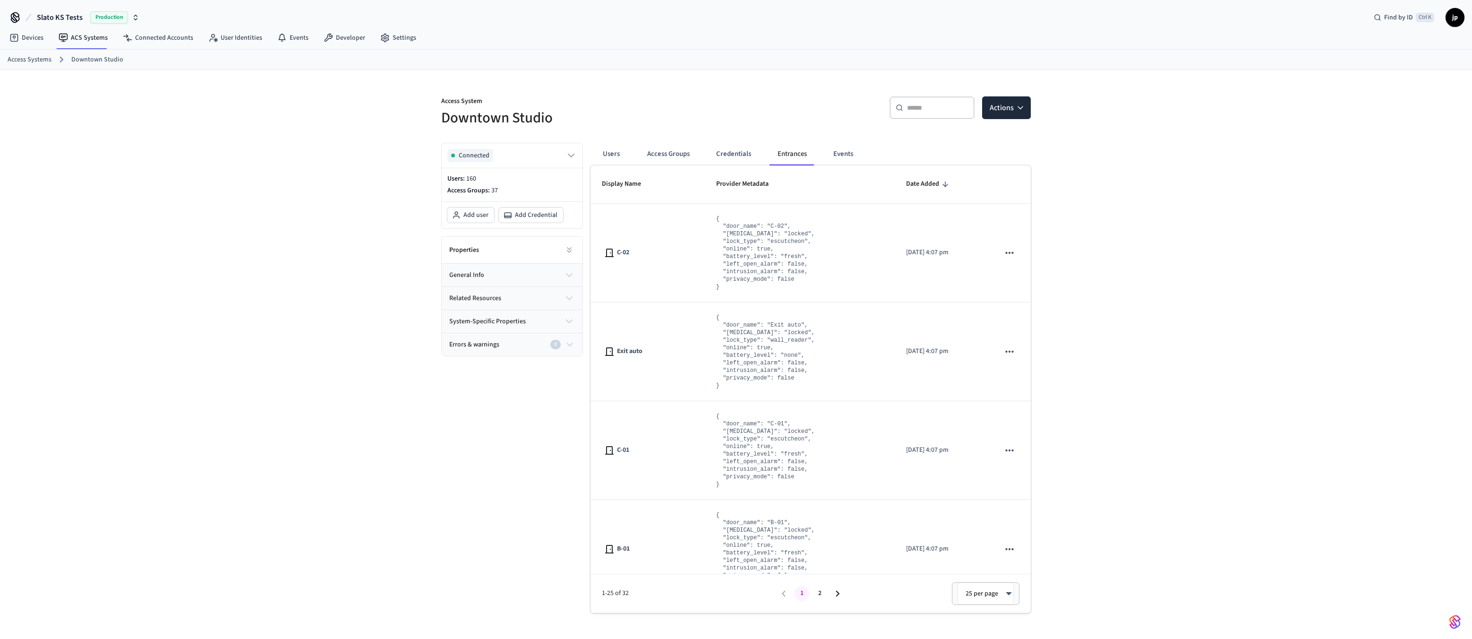
click at [570, 300] on icon "button" at bounding box center [568, 297] width 11 height 11
drag, startPoint x: 570, startPoint y: 298, endPoint x: 570, endPoint y: 304, distance: 5.7
click at [570, 298] on icon "button" at bounding box center [569, 298] width 6 height 3
click at [570, 321] on icon "button" at bounding box center [568, 321] width 11 height 11
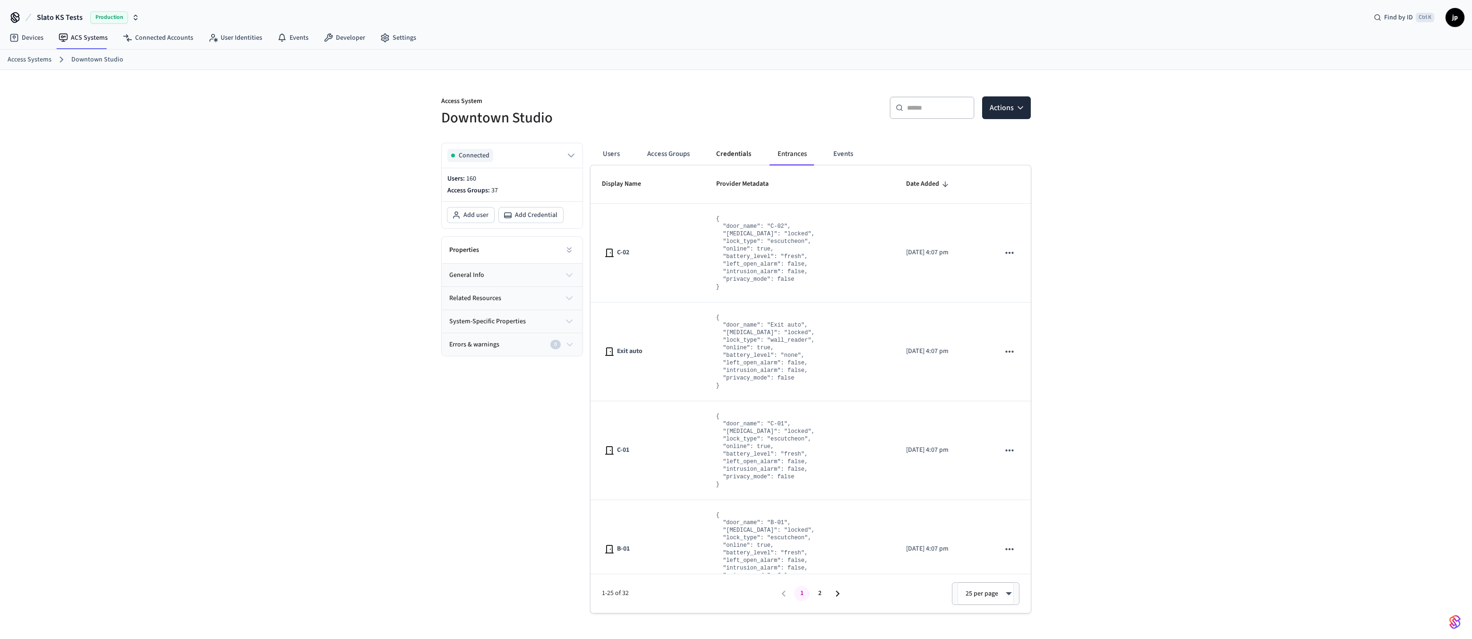
click at [747, 156] on button "Credentials" at bounding box center [733, 154] width 50 height 23
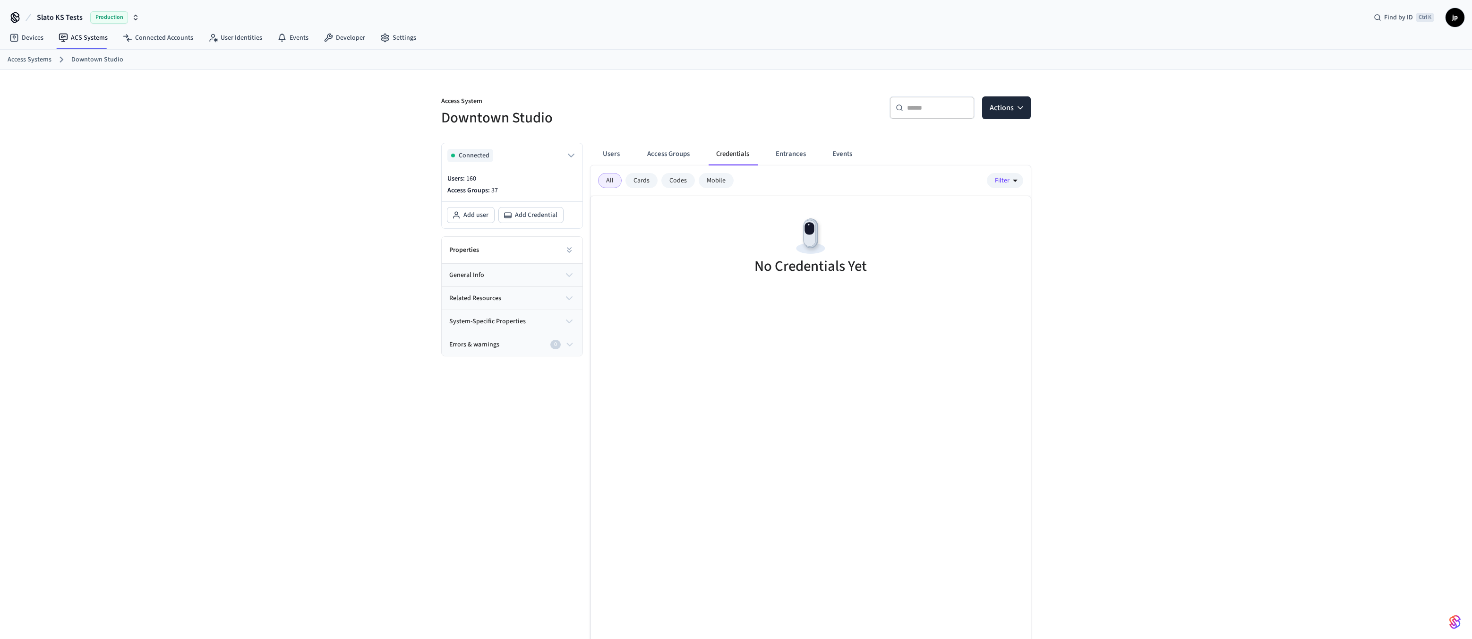
click at [673, 183] on div "Codes" at bounding box center [678, 180] width 34 height 15
click at [712, 181] on div "Mobile" at bounding box center [716, 180] width 35 height 15
click at [674, 180] on div "Codes" at bounding box center [678, 180] width 34 height 15
click at [644, 179] on div "Cards" at bounding box center [641, 180] width 32 height 15
click at [612, 180] on div "All" at bounding box center [610, 180] width 24 height 15
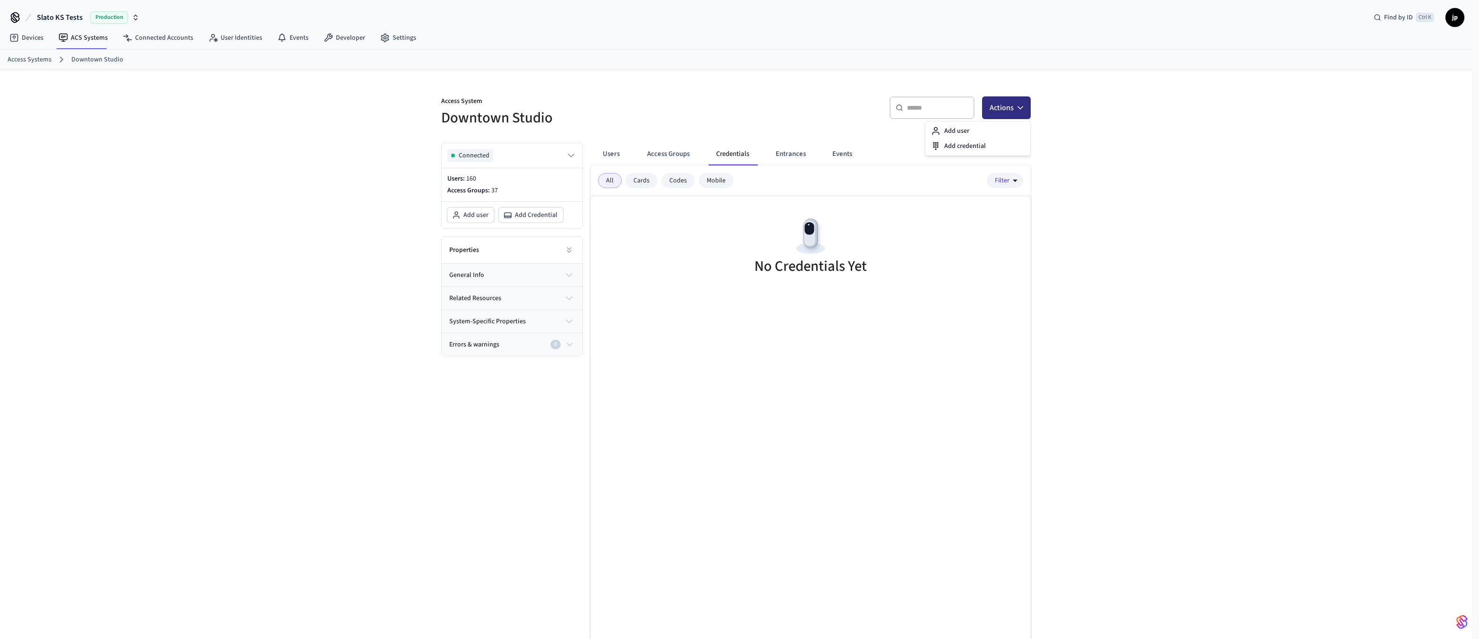
click at [993, 113] on button "Actions" at bounding box center [1006, 107] width 49 height 23
click at [978, 148] on div "Add credential" at bounding box center [977, 145] width 101 height 15
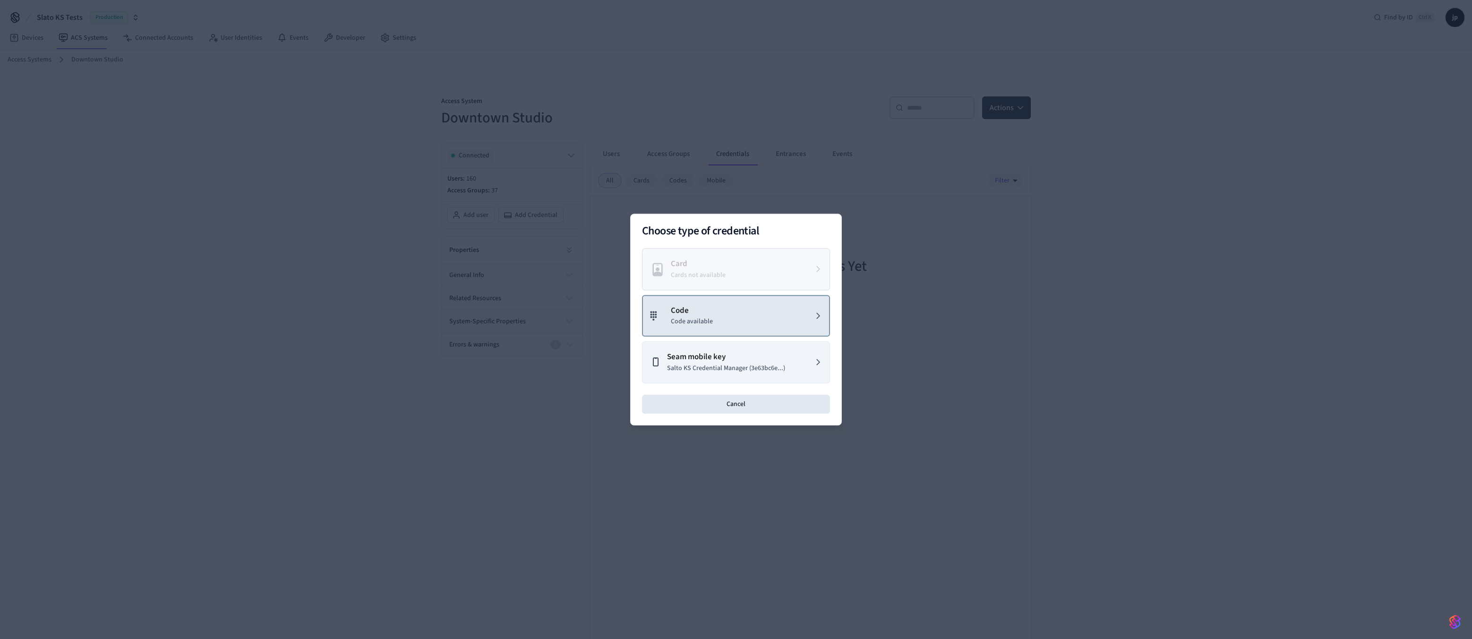
click at [692, 312] on p "Code" at bounding box center [692, 311] width 42 height 12
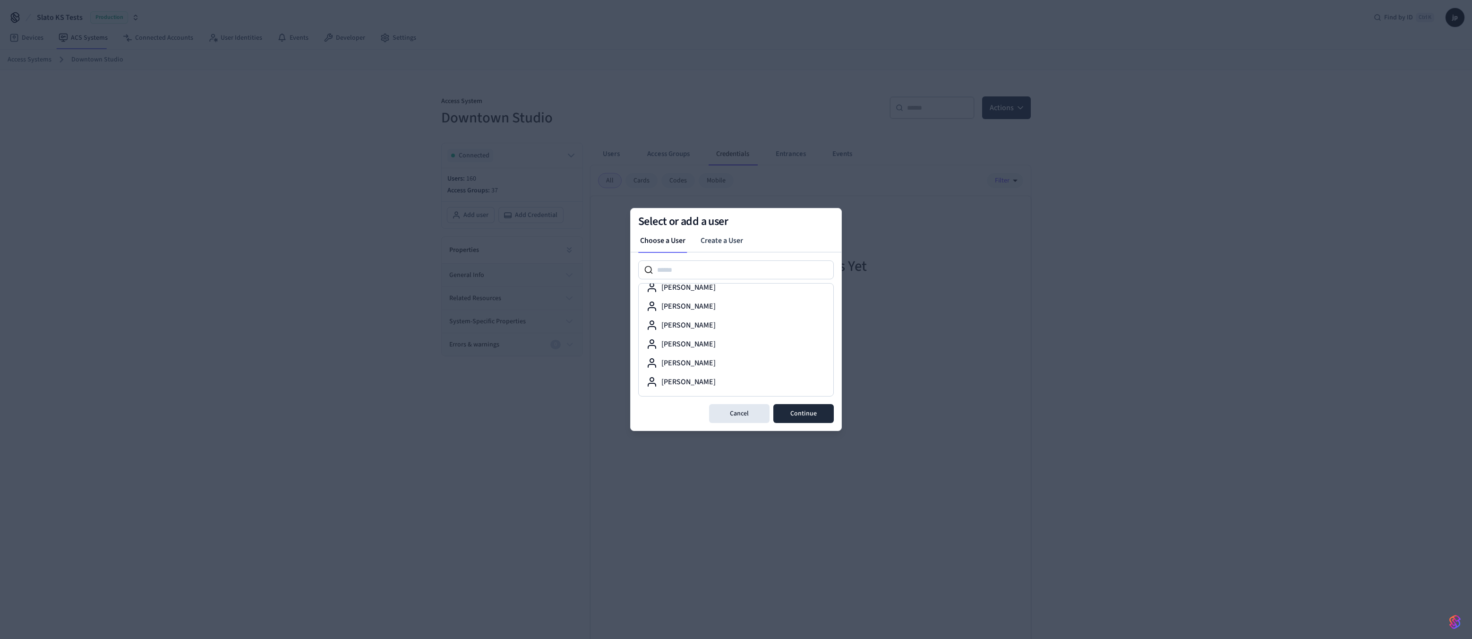
scroll to position [739, 0]
click at [722, 270] on input at bounding box center [743, 269] width 180 height 11
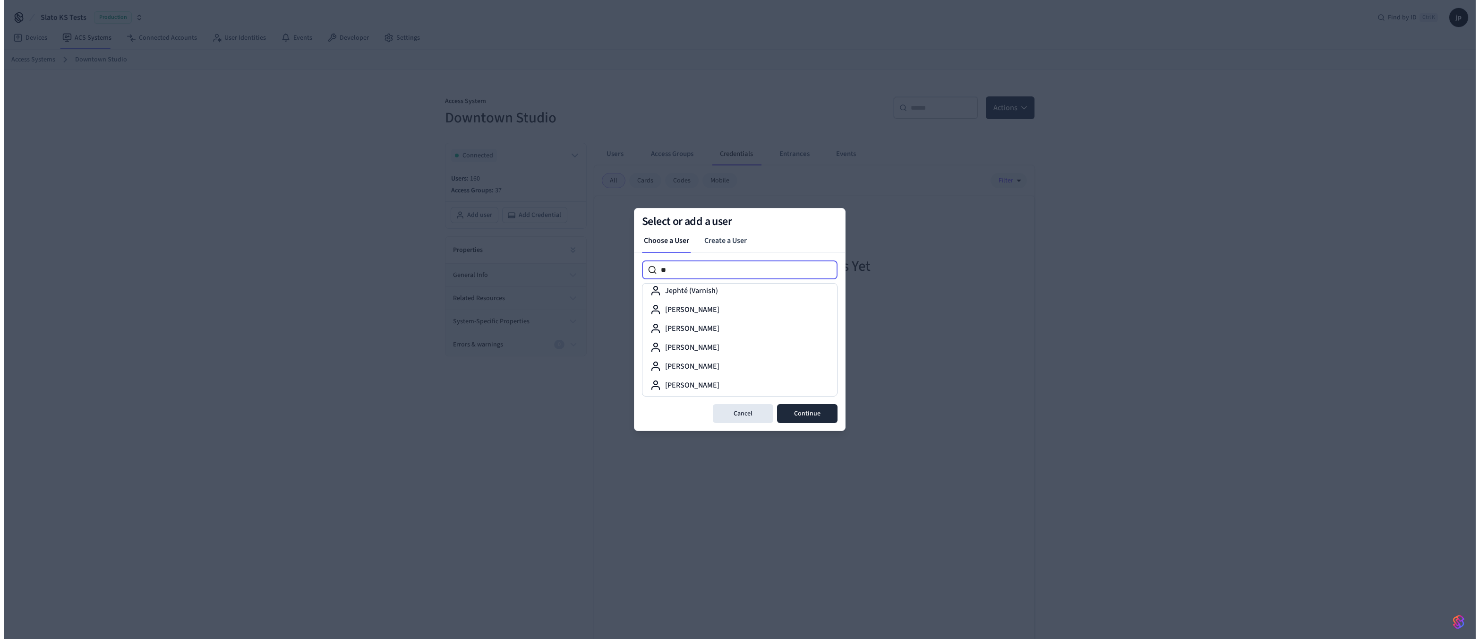
scroll to position [0, 0]
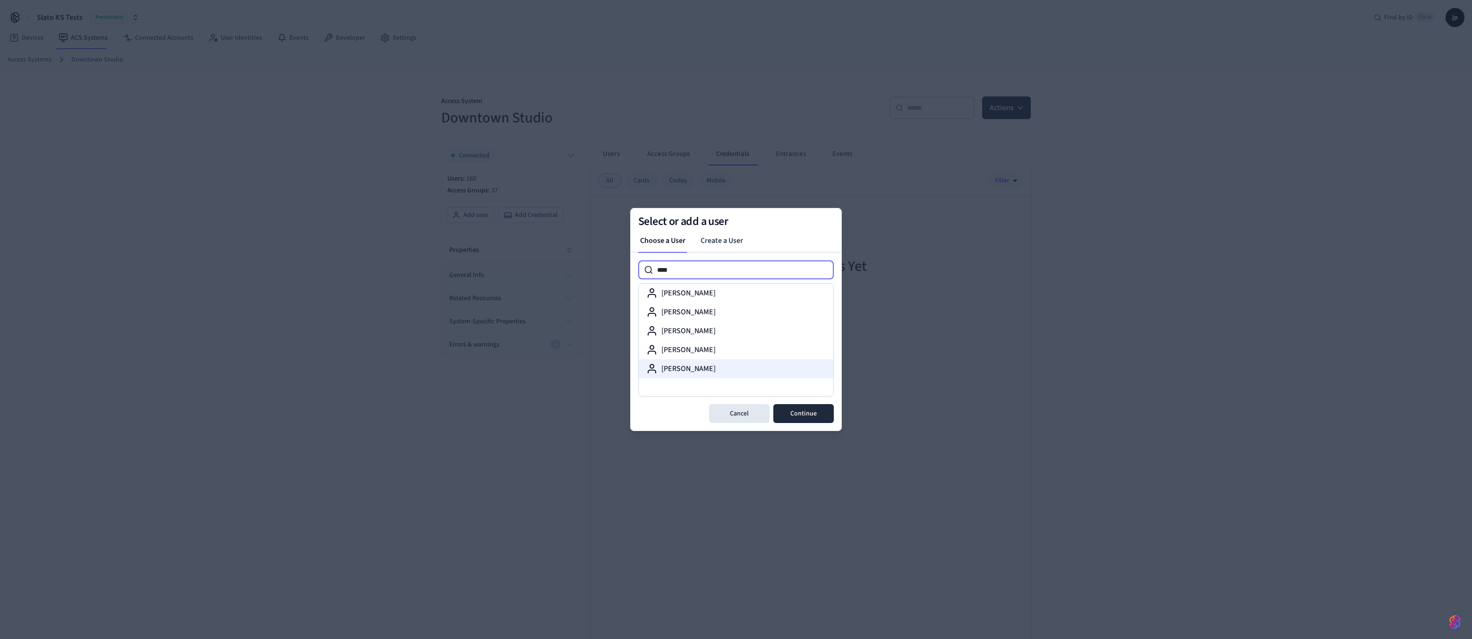
type input "****"
click at [731, 367] on div "[PERSON_NAME]" at bounding box center [735, 368] width 179 height 11
click at [793, 410] on button "Continue" at bounding box center [803, 413] width 60 height 19
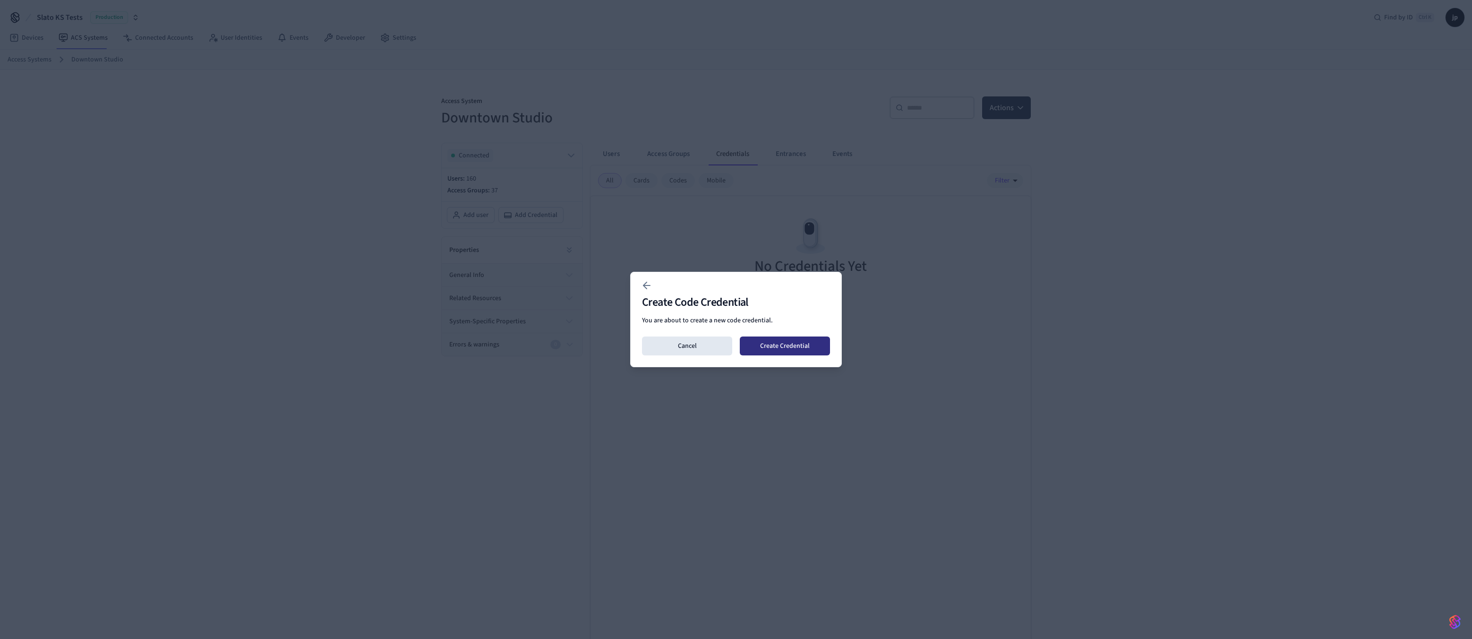
click at [782, 345] on button "Create Credential" at bounding box center [785, 345] width 90 height 19
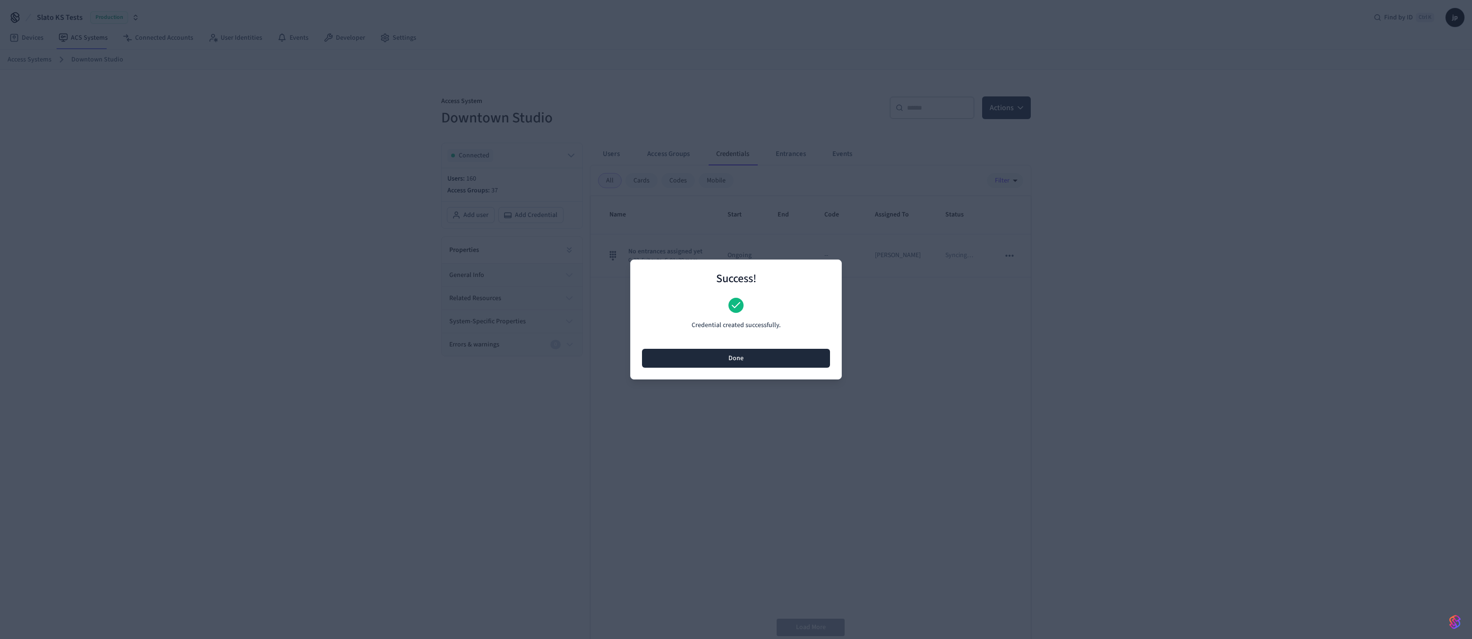
click at [746, 358] on button "Done" at bounding box center [736, 358] width 188 height 19
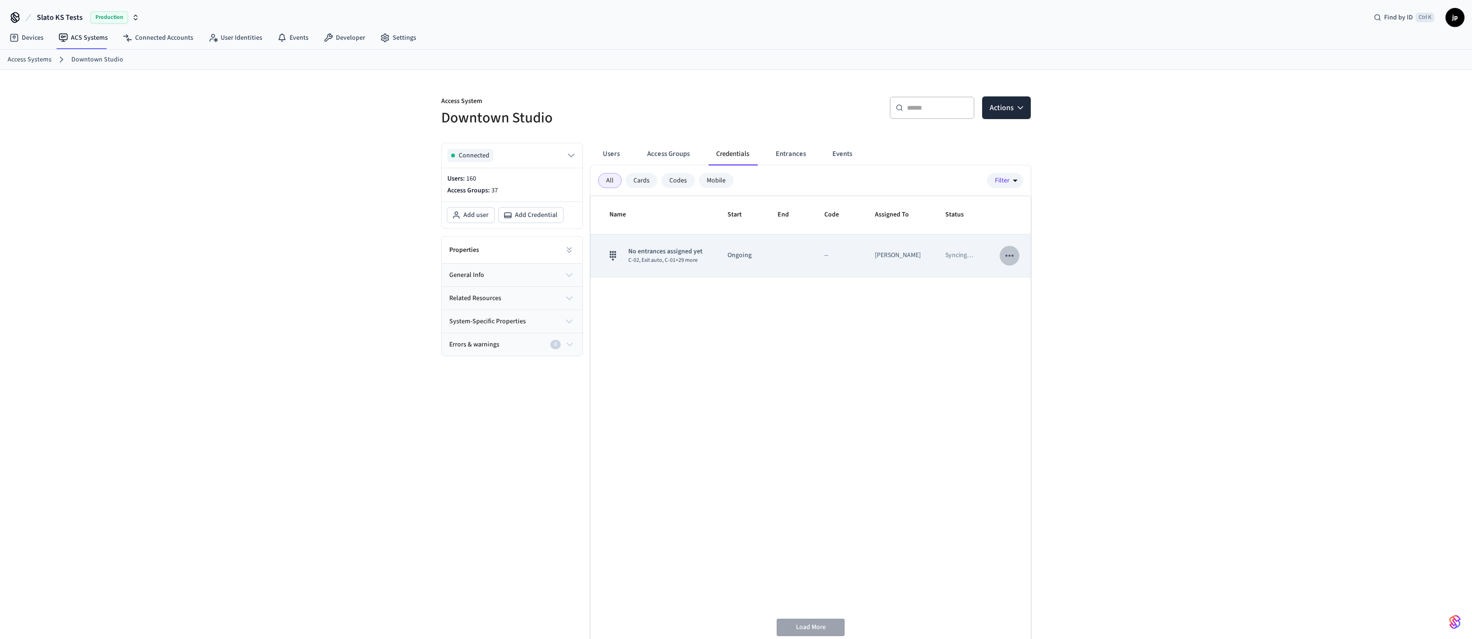
click at [1007, 258] on icon "sticky table" at bounding box center [1009, 255] width 12 height 12
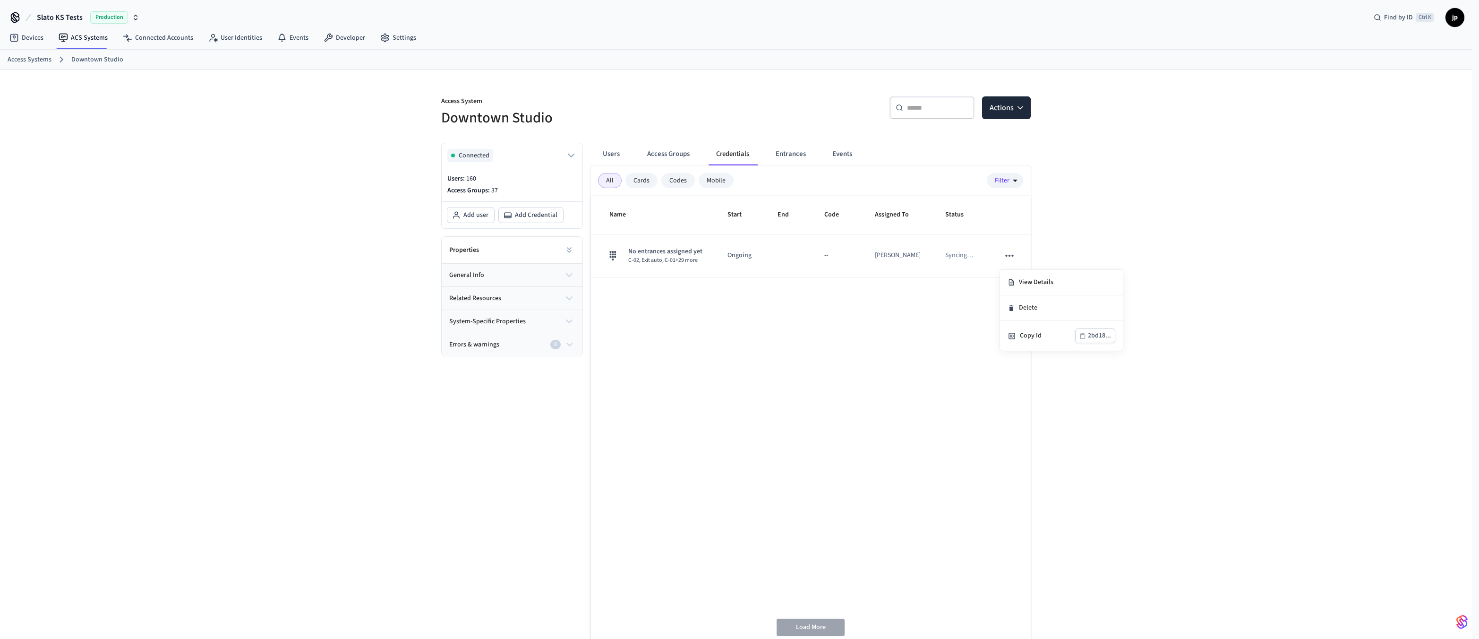
click at [786, 328] on div at bounding box center [739, 319] width 1479 height 639
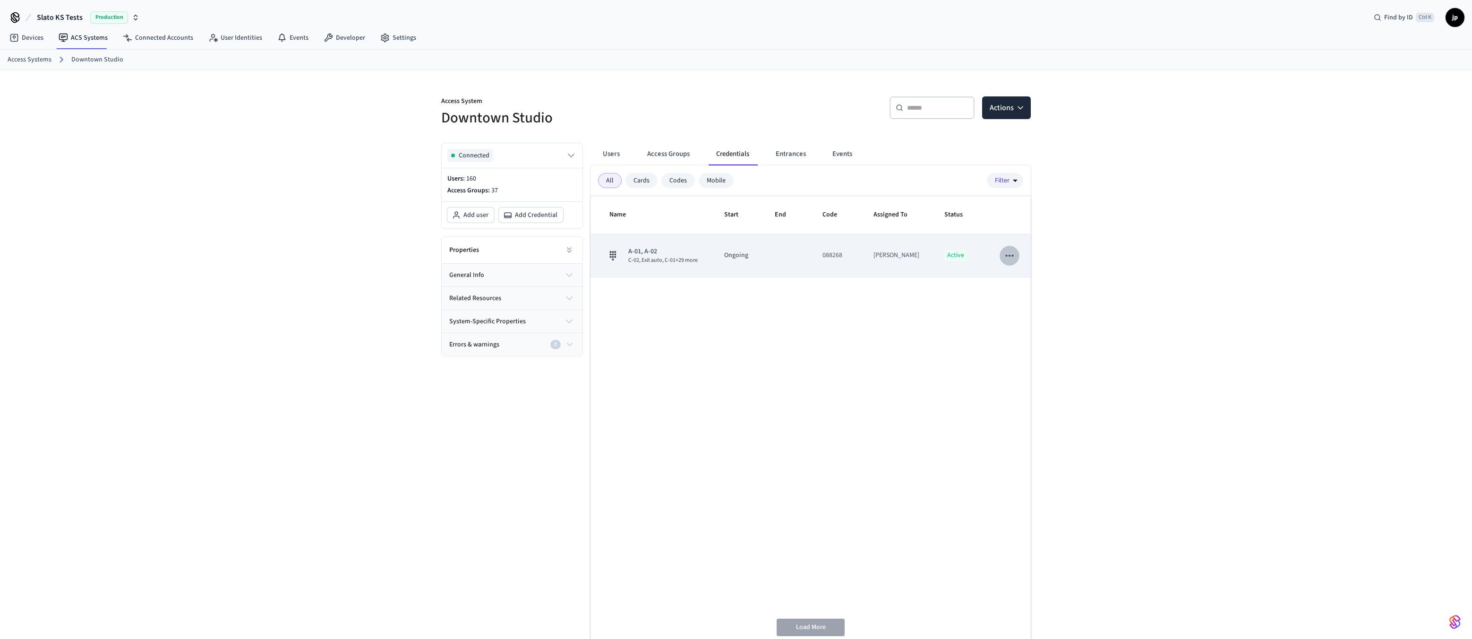
click at [1010, 256] on icon "sticky table" at bounding box center [1009, 256] width 8 height 2
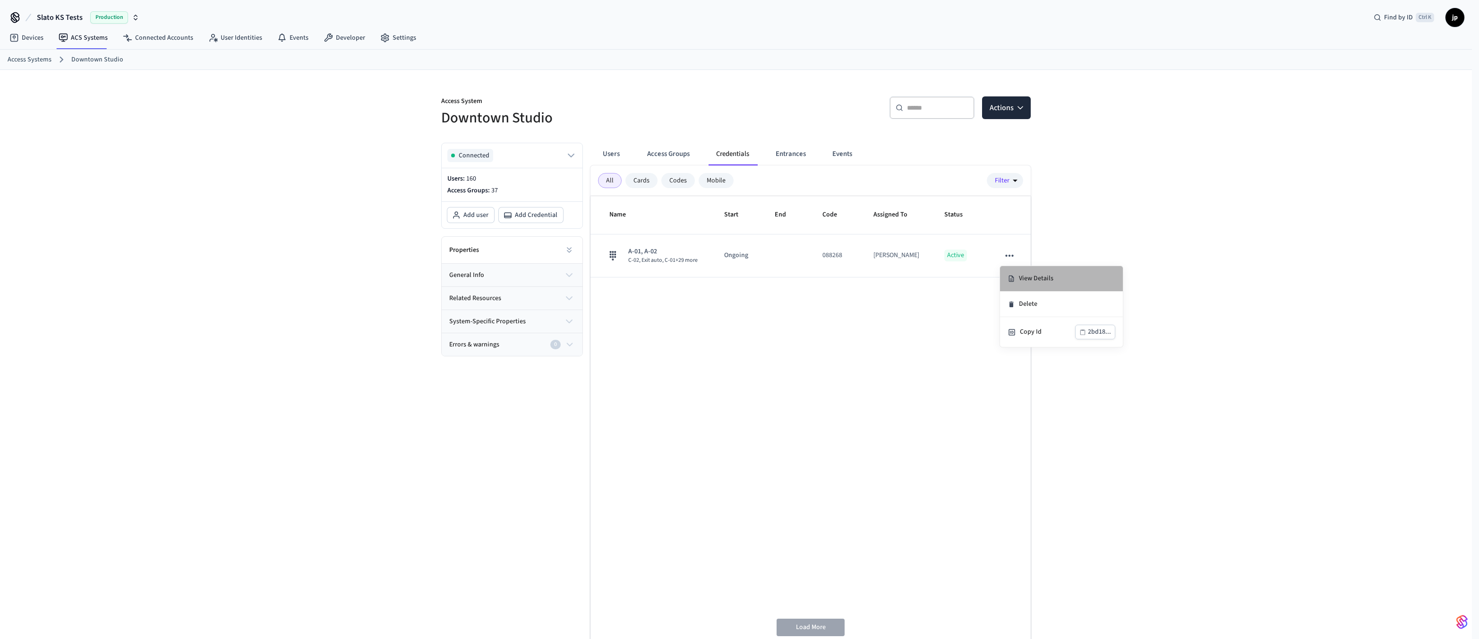
click at [1025, 276] on li "View Details" at bounding box center [1061, 279] width 123 height 26
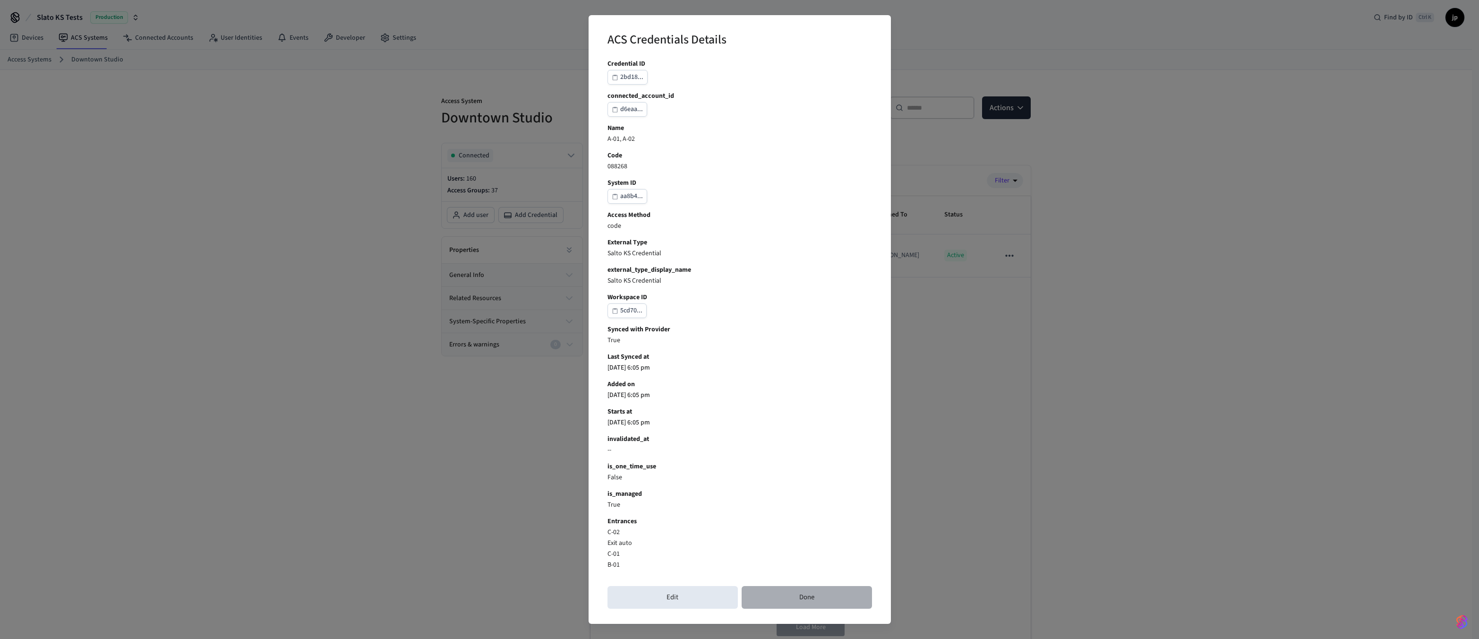
drag, startPoint x: 801, startPoint y: 596, endPoint x: 794, endPoint y: 578, distance: 19.3
click at [801, 596] on button "Done" at bounding box center [807, 597] width 130 height 23
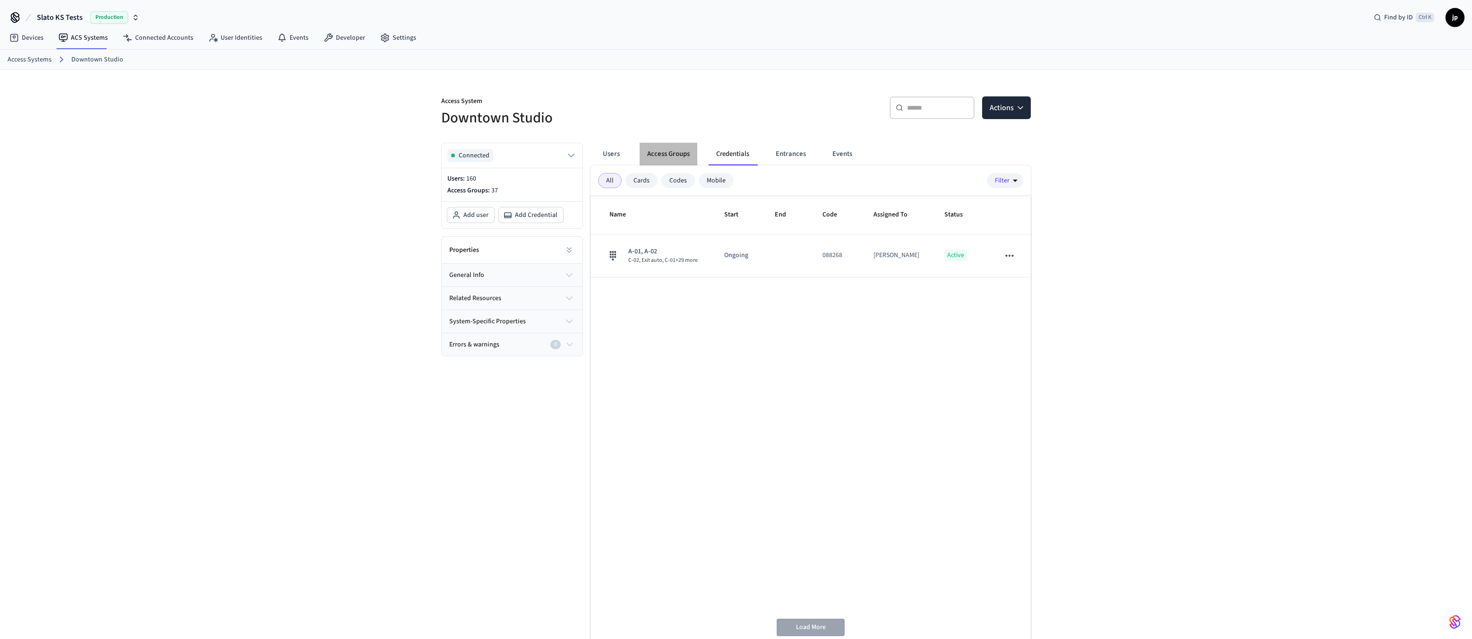
click at [662, 155] on button "Access Groups" at bounding box center [669, 154] width 58 height 23
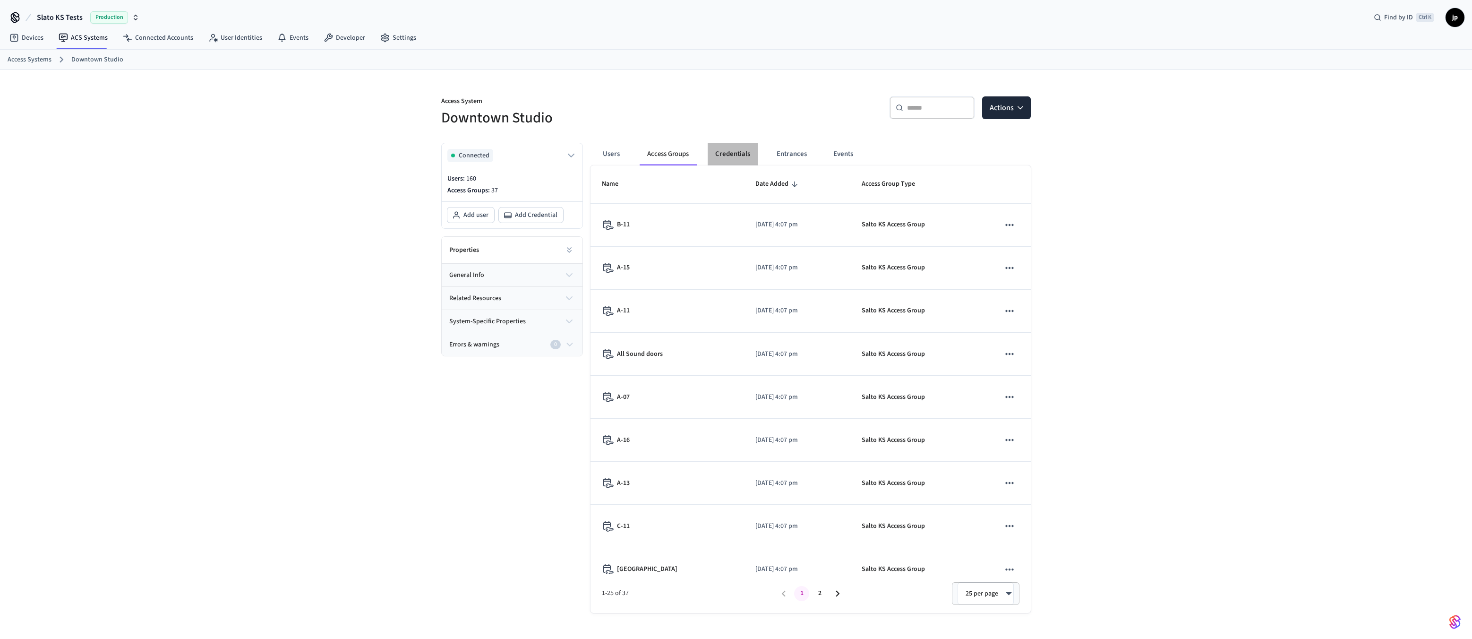
click at [742, 156] on button "Credentials" at bounding box center [733, 154] width 50 height 23
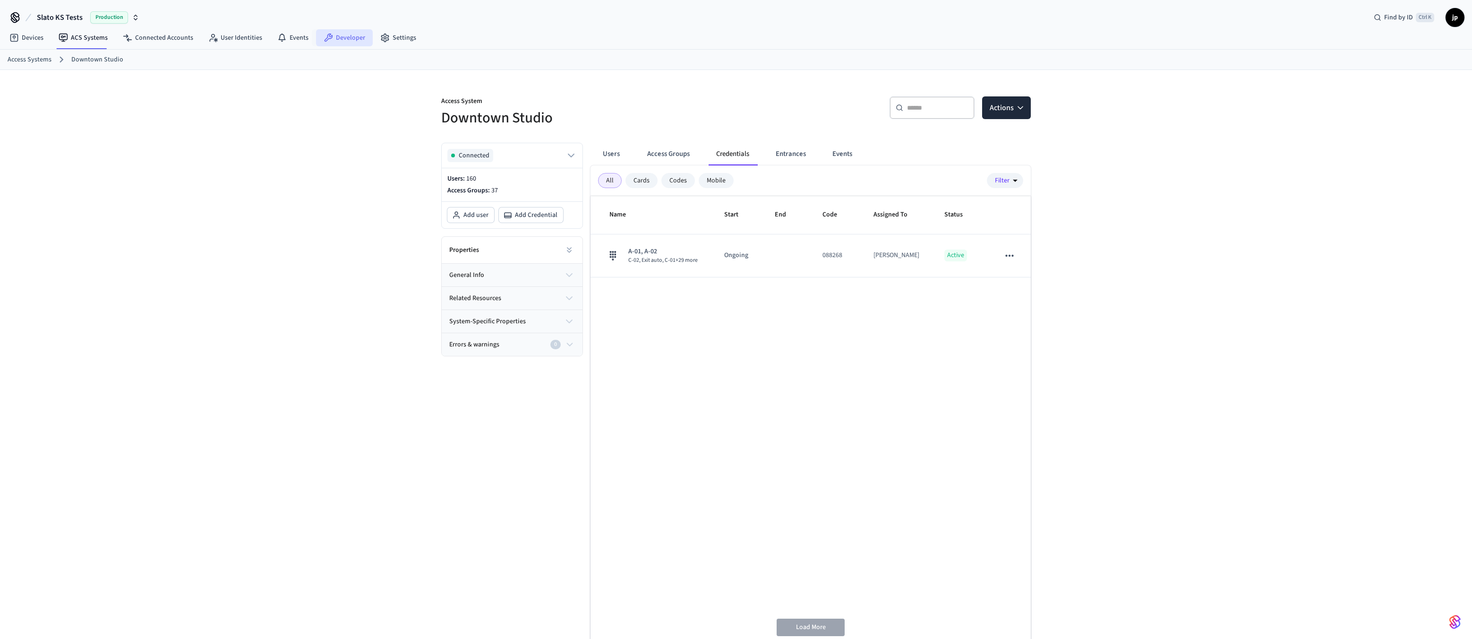
click at [344, 39] on link "Developer" at bounding box center [344, 37] width 57 height 17
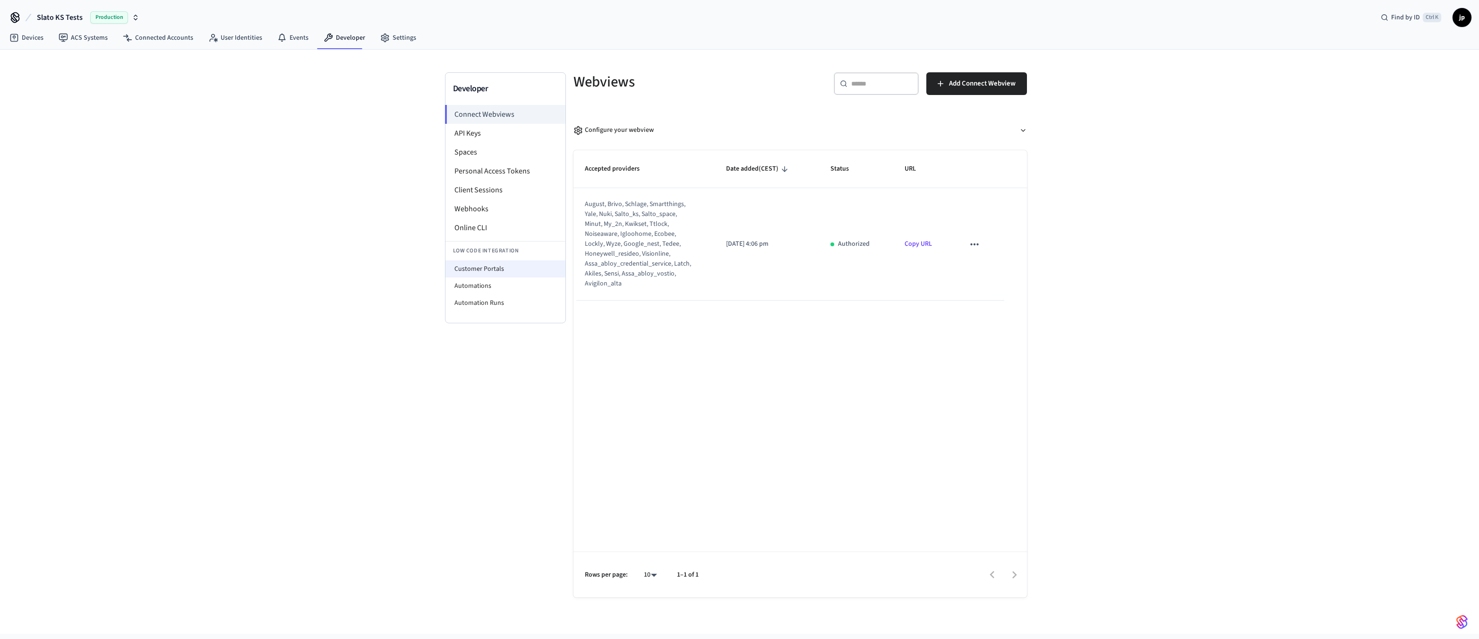
click at [493, 269] on li "Customer Portals" at bounding box center [505, 268] width 120 height 17
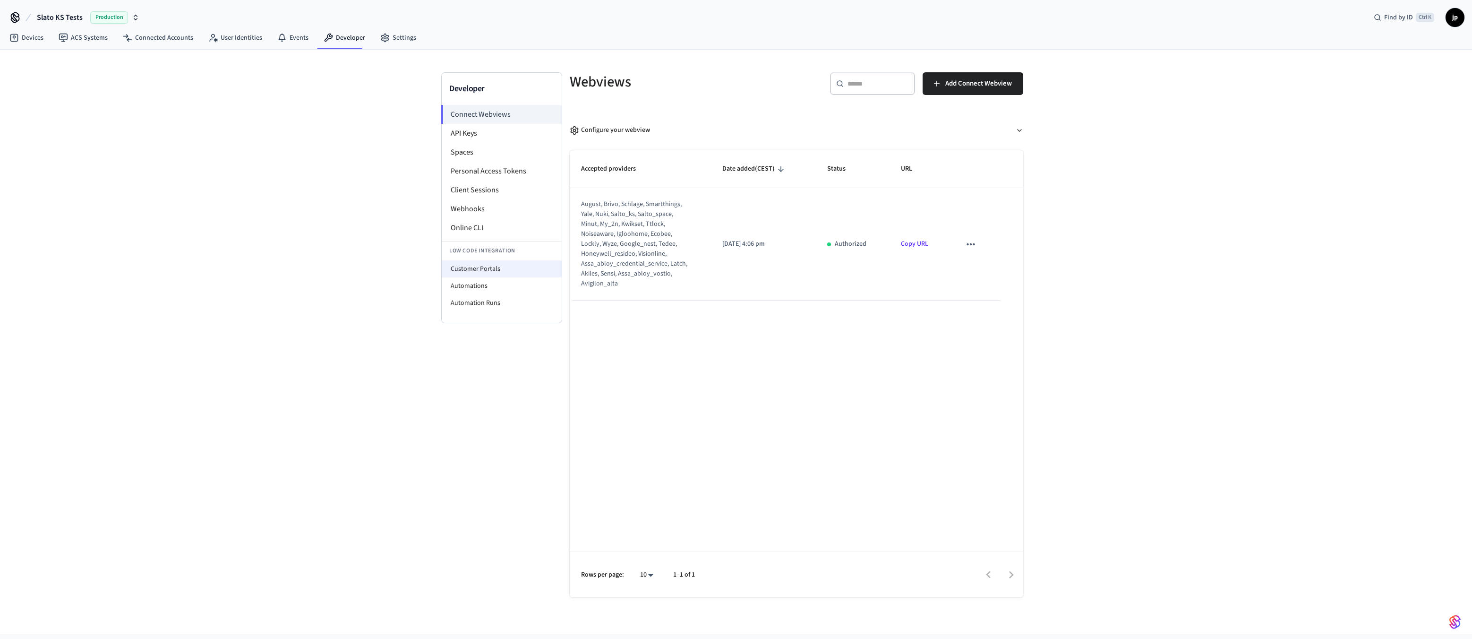
select select "**********"
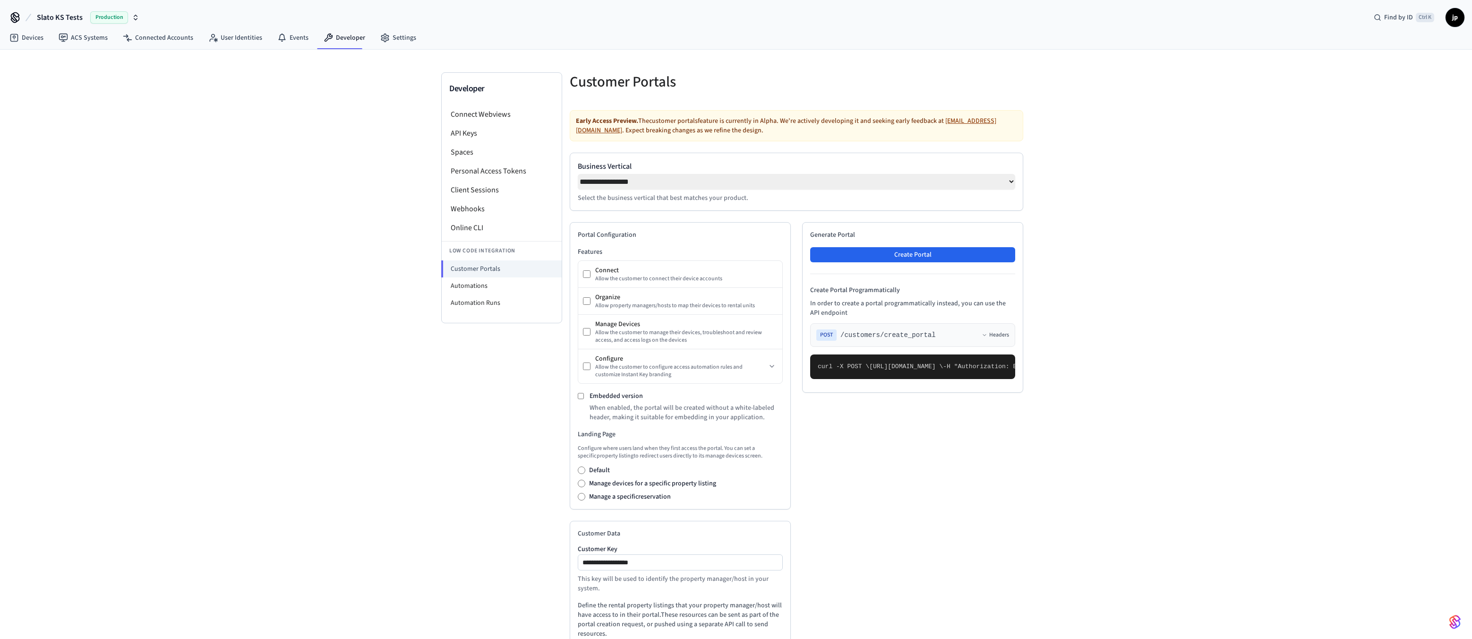
click at [1008, 182] on select "**********" at bounding box center [796, 182] width 437 height 16
click at [987, 336] on icon at bounding box center [984, 335] width 6 height 6
click at [868, 258] on button "Create Portal" at bounding box center [912, 254] width 205 height 15
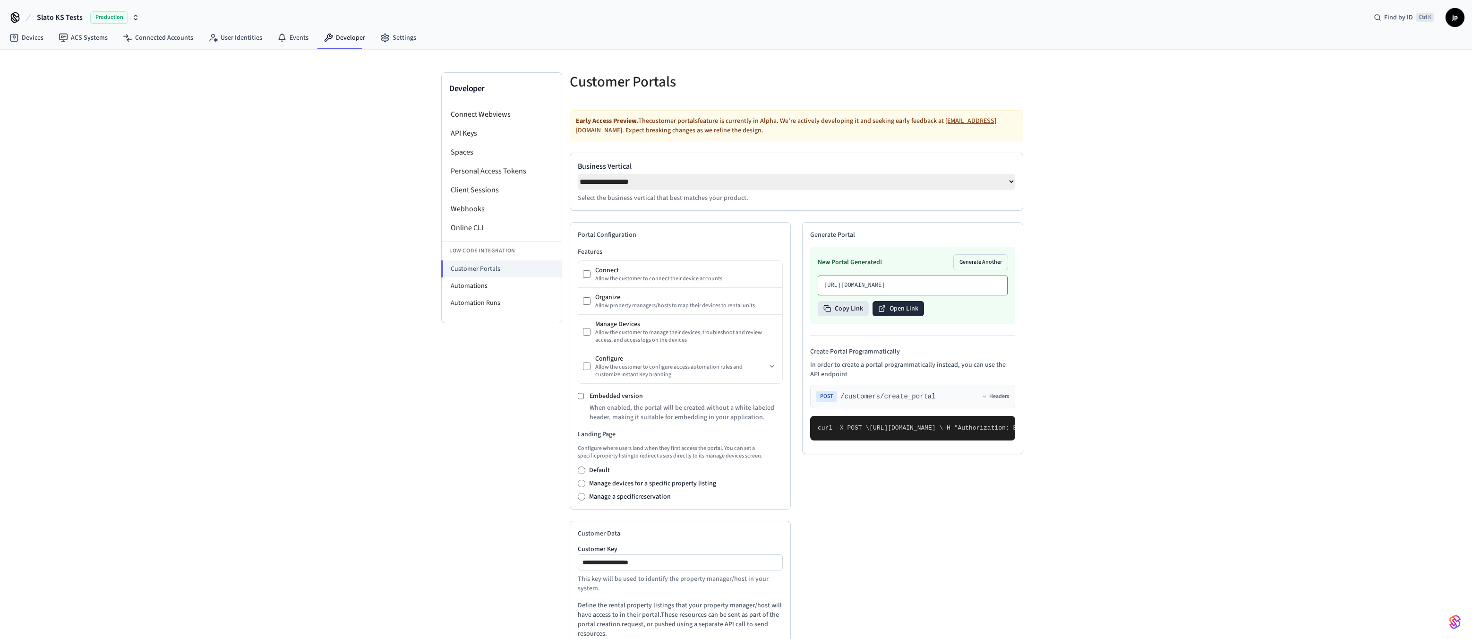
click at [900, 316] on button "Open Link" at bounding box center [897, 308] width 51 height 15
